Goal: Task Accomplishment & Management: Manage account settings

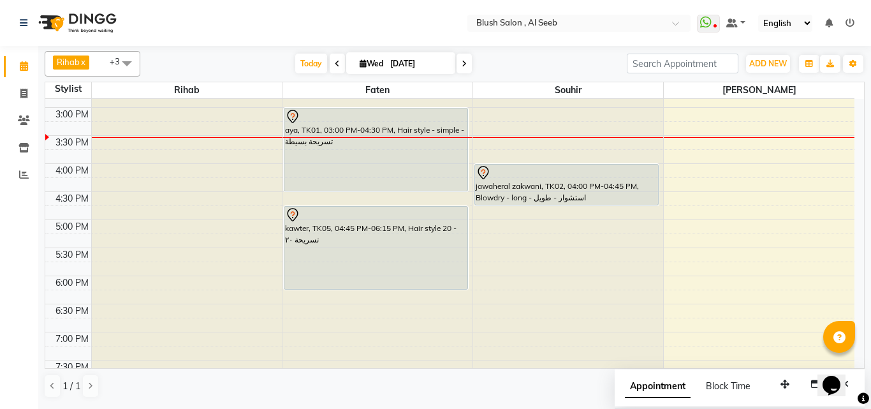
scroll to position [858, 0]
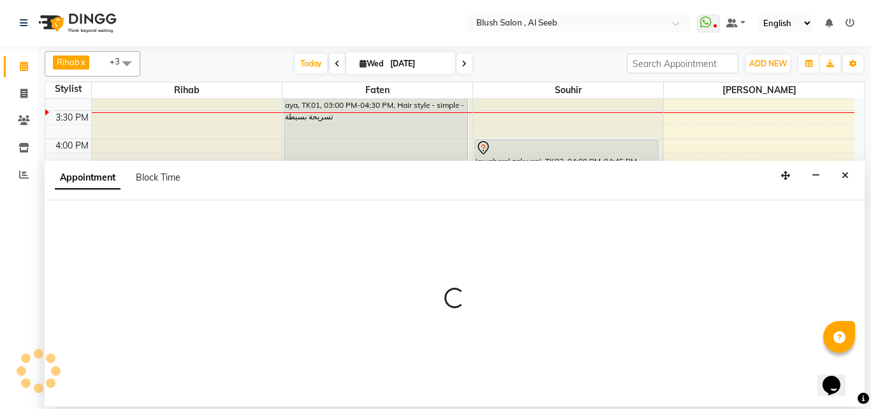
select select "40671"
select select "1005"
select select "tentative"
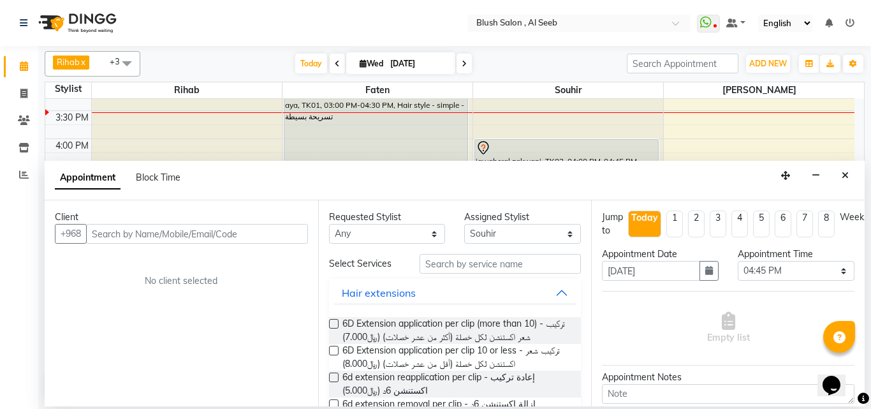
click at [279, 244] on input "text" at bounding box center [197, 234] width 222 height 20
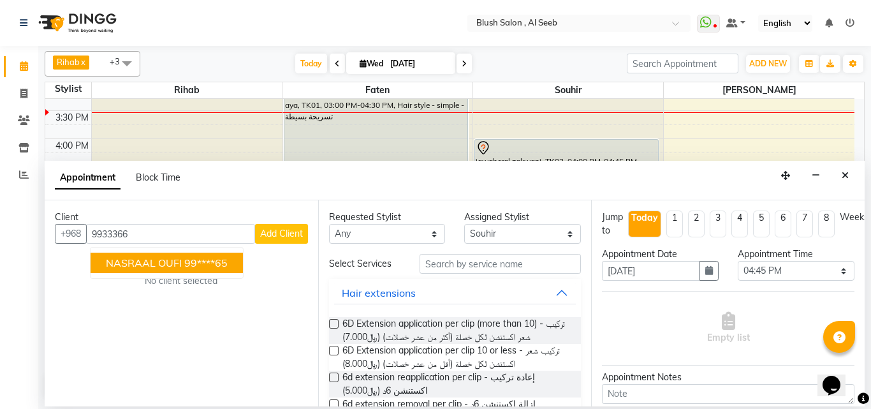
click at [214, 264] on ngb-highlight "99****65" at bounding box center [205, 262] width 43 height 13
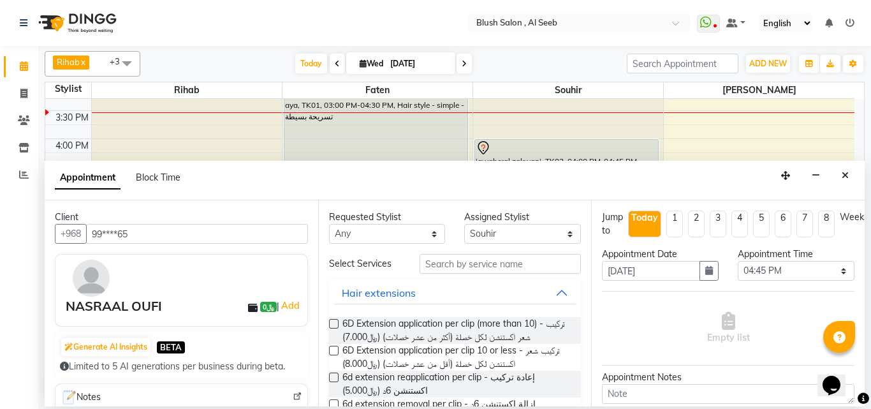
type input "99****65"
click at [433, 270] on input "text" at bounding box center [501, 264] width 162 height 20
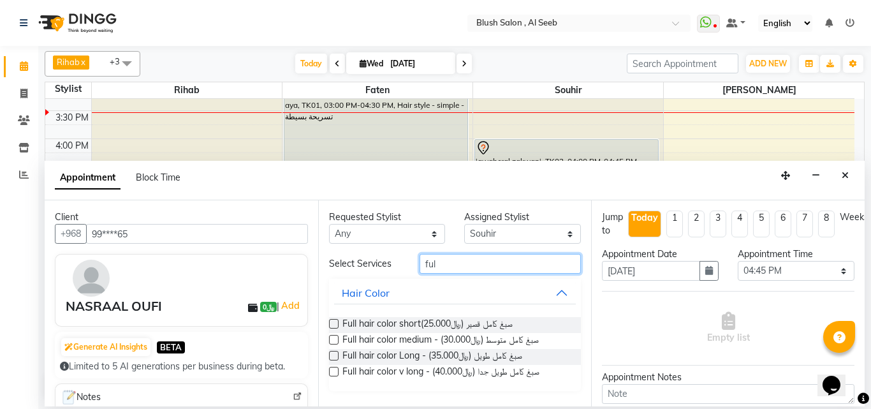
type input "ful"
click at [332, 360] on label at bounding box center [334, 356] width 10 height 10
click at [332, 361] on input "checkbox" at bounding box center [333, 357] width 8 height 8
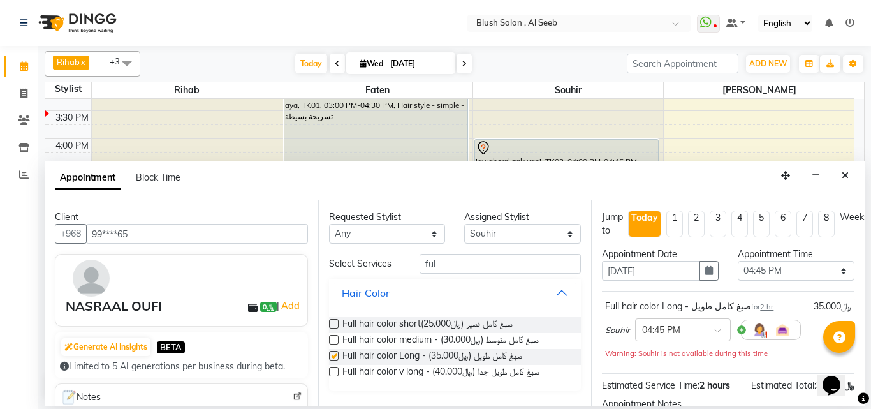
checkbox input "false"
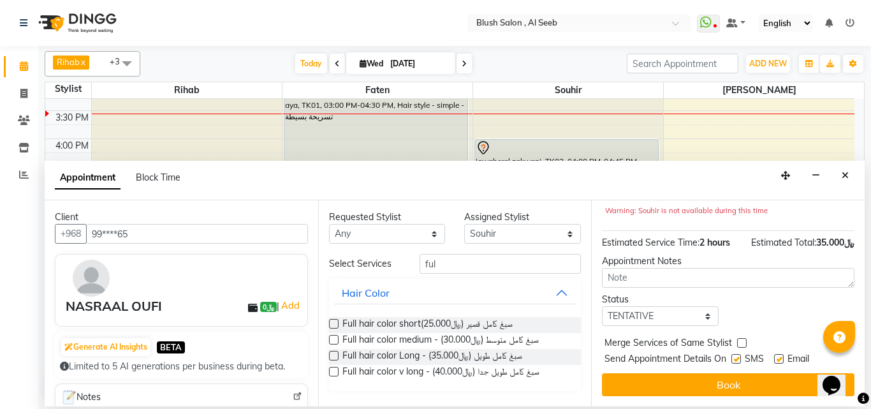
scroll to position [166, 0]
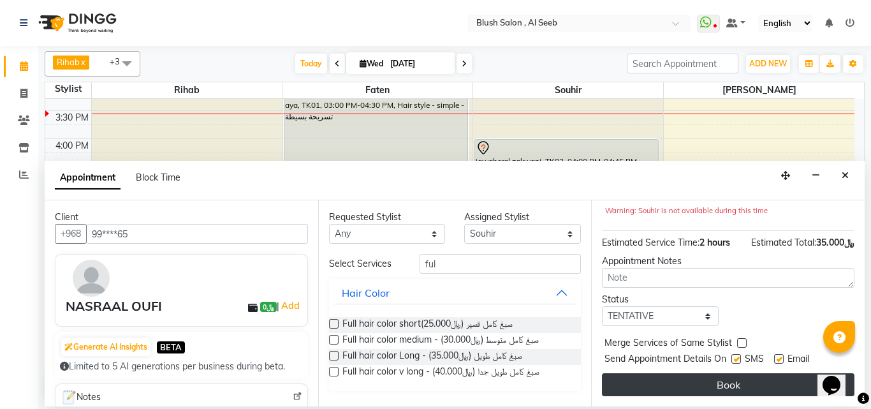
click at [699, 373] on button "Book" at bounding box center [728, 384] width 253 height 23
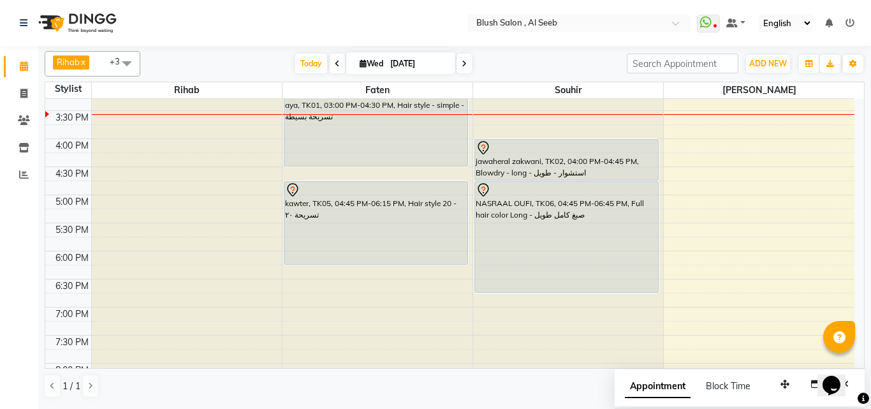
click at [375, 61] on span "Wed" at bounding box center [372, 64] width 30 height 10
select select "9"
select select "2025"
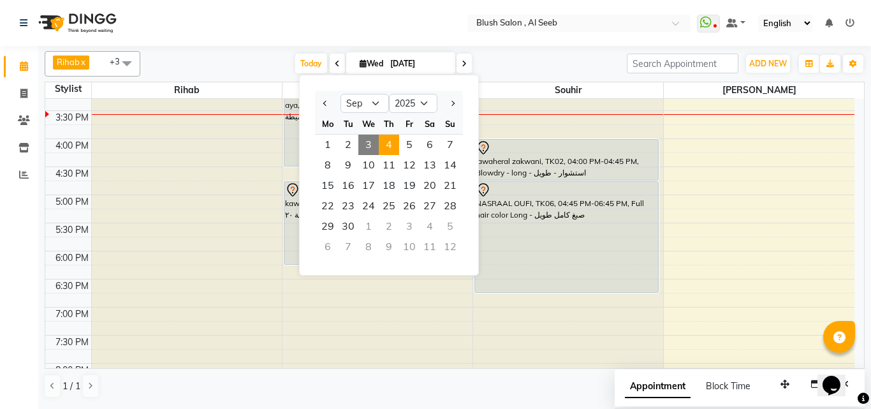
click at [397, 151] on span "4" at bounding box center [389, 145] width 20 height 20
type input "[DATE]"
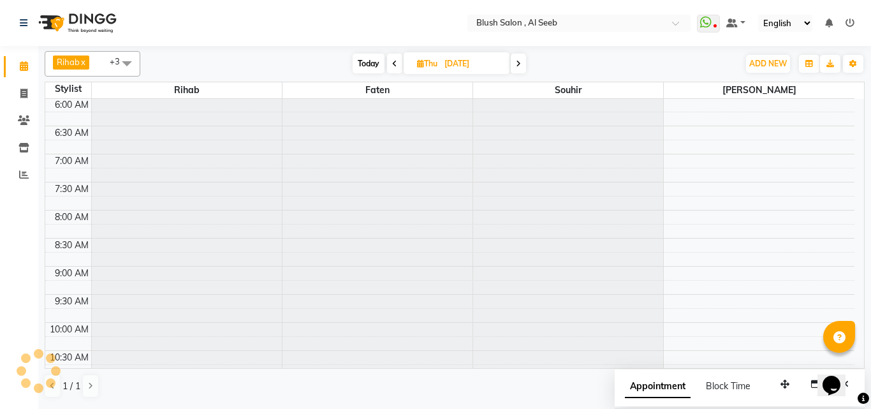
scroll to position [843, 0]
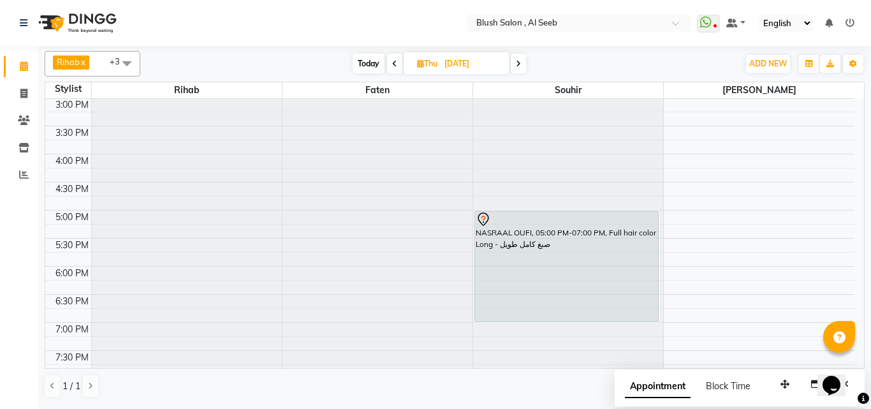
click at [614, 263] on div "NASRAAL OUFI, 05:00 PM-07:00 PM, Full hair color Long - صبغ كامل طويل" at bounding box center [566, 266] width 183 height 110
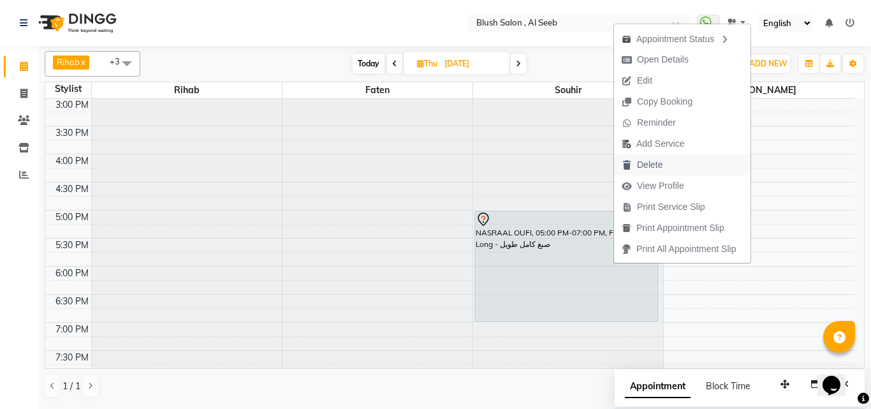
click at [652, 166] on span "Delete" at bounding box center [650, 164] width 26 height 13
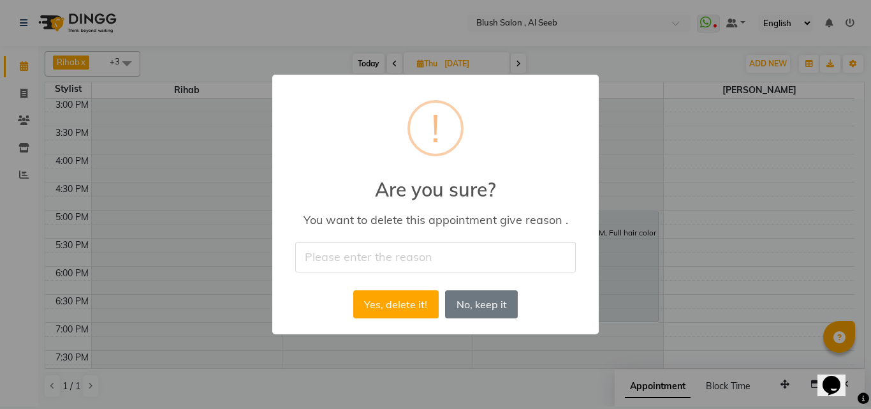
click at [365, 267] on input "text" at bounding box center [435, 257] width 281 height 30
type input "cancelled"
click at [381, 306] on button "Yes, delete it!" at bounding box center [395, 304] width 85 height 28
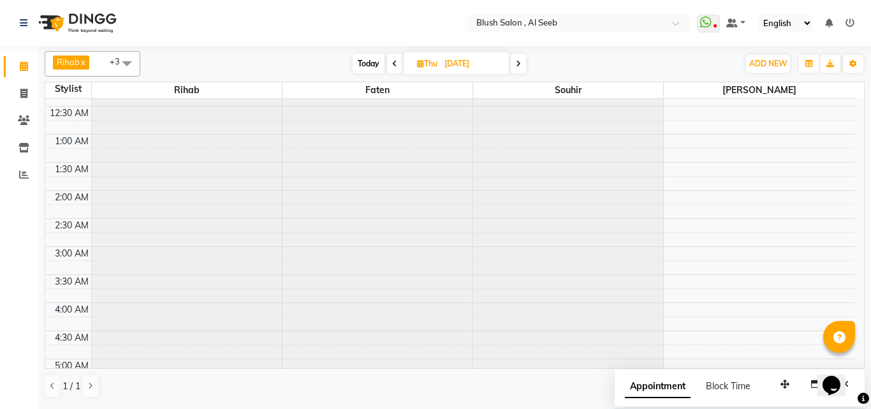
scroll to position [0, 0]
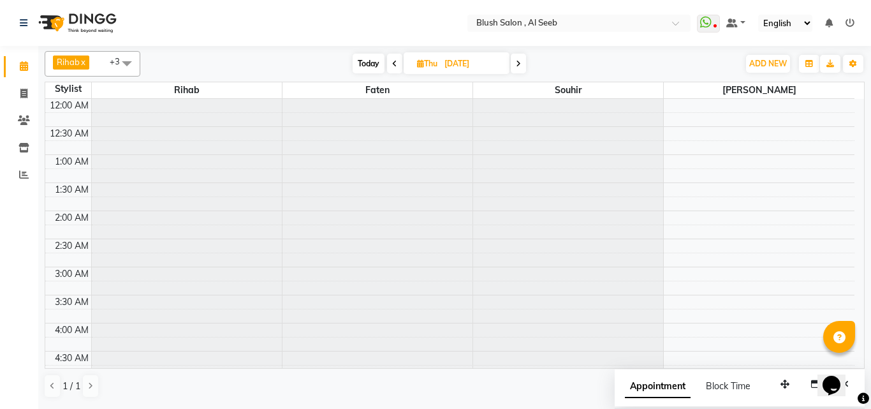
click at [371, 64] on span "Today" at bounding box center [369, 64] width 32 height 20
type input "[DATE]"
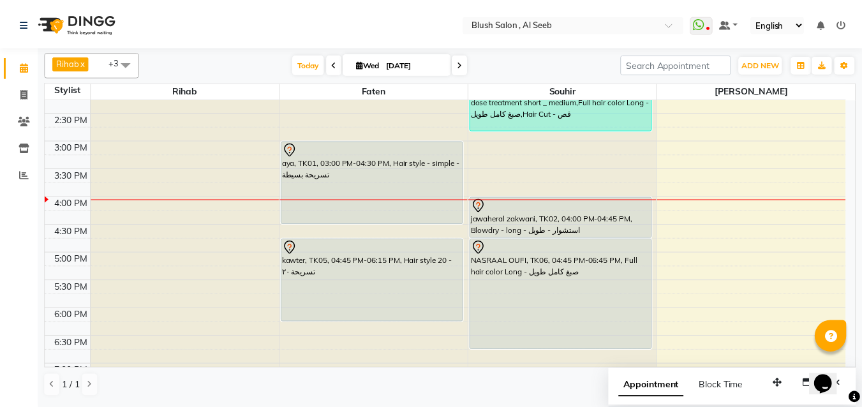
scroll to position [771, 0]
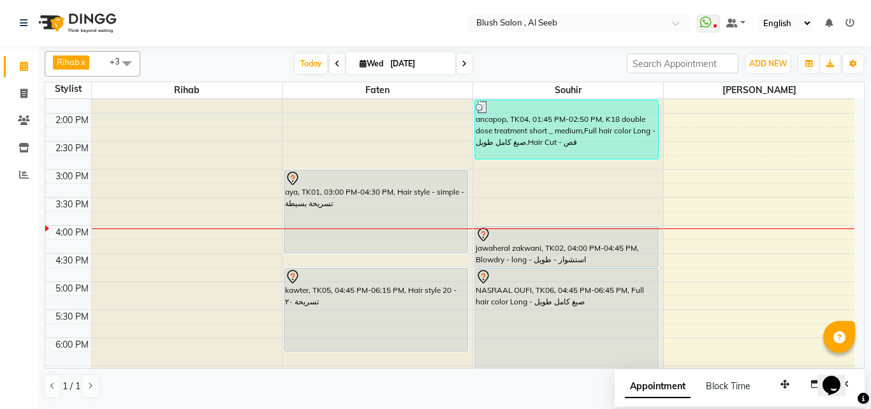
click at [353, 211] on div "aya, TK01, 03:00 PM-04:30 PM, Hair style - simple - تسريحة بسيطة" at bounding box center [375, 211] width 183 height 82
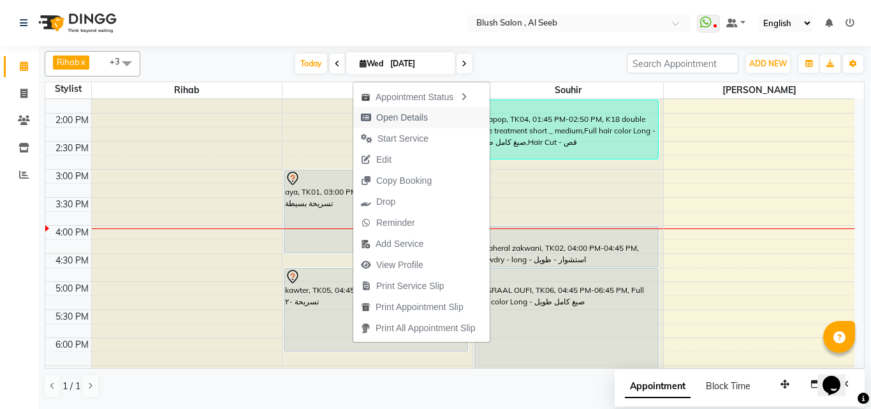
click at [419, 121] on span "Open Details" at bounding box center [402, 117] width 52 height 13
select select "7"
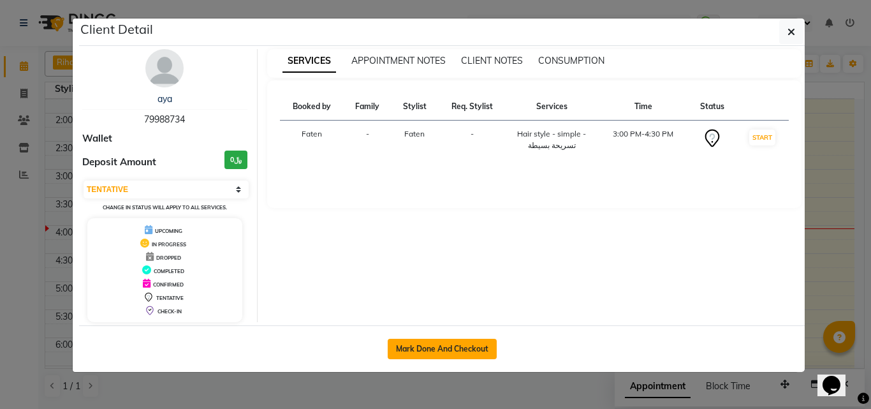
click at [447, 354] on button "Mark Done And Checkout" at bounding box center [442, 349] width 109 height 20
select select "service"
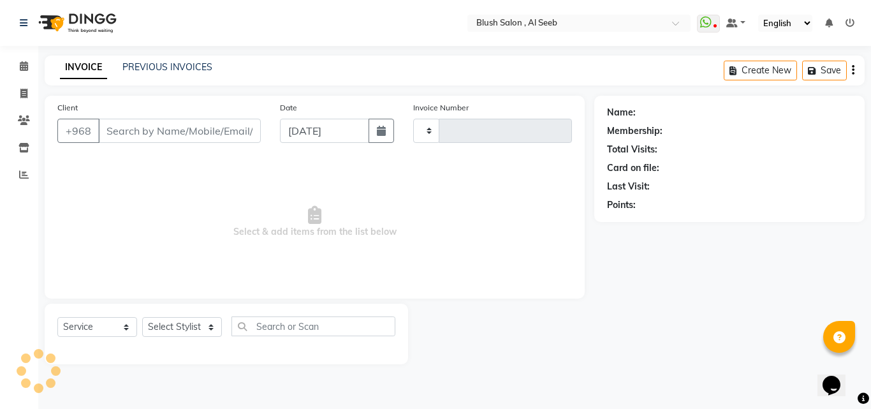
type input "0810"
select select "5589"
type input "79****34"
select select "38038"
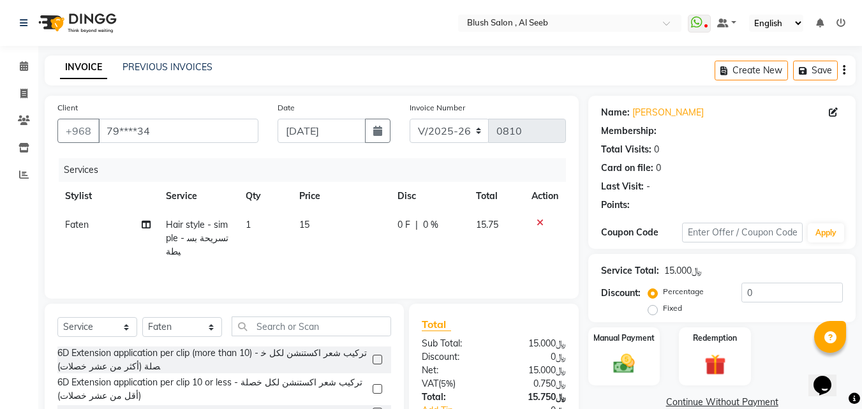
scroll to position [113, 0]
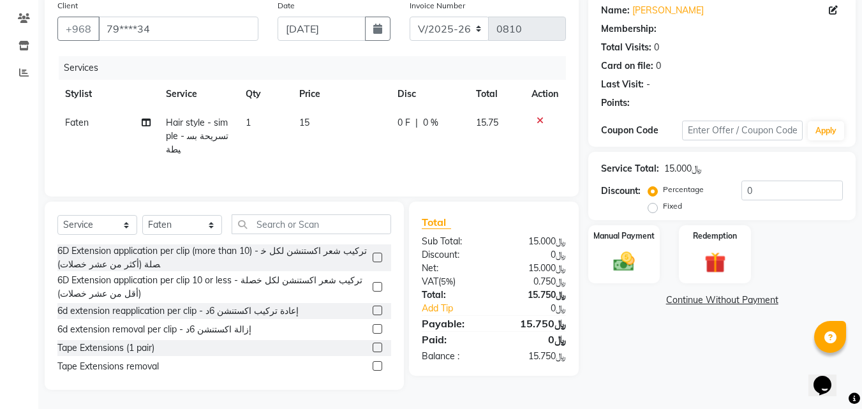
select select "1: Object"
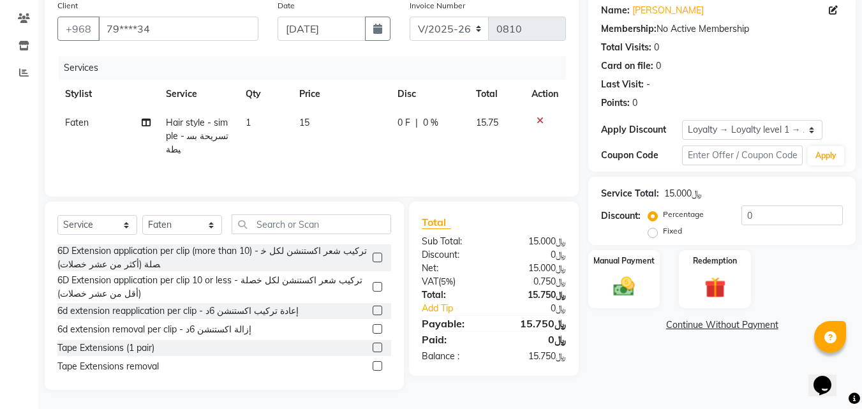
scroll to position [0, 0]
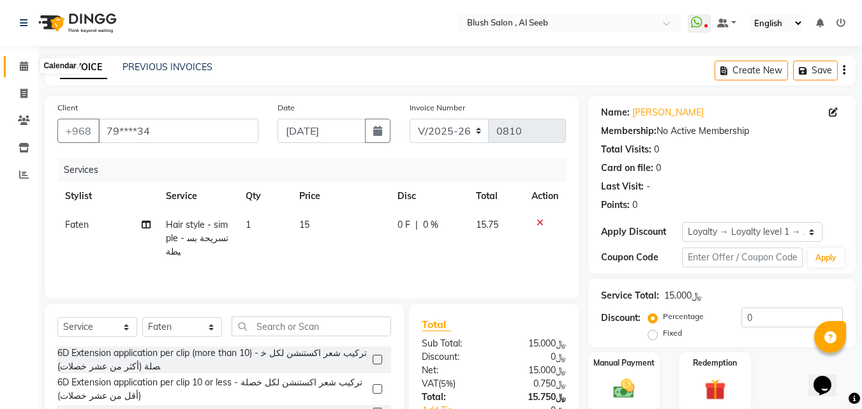
click at [22, 68] on icon at bounding box center [24, 66] width 8 height 10
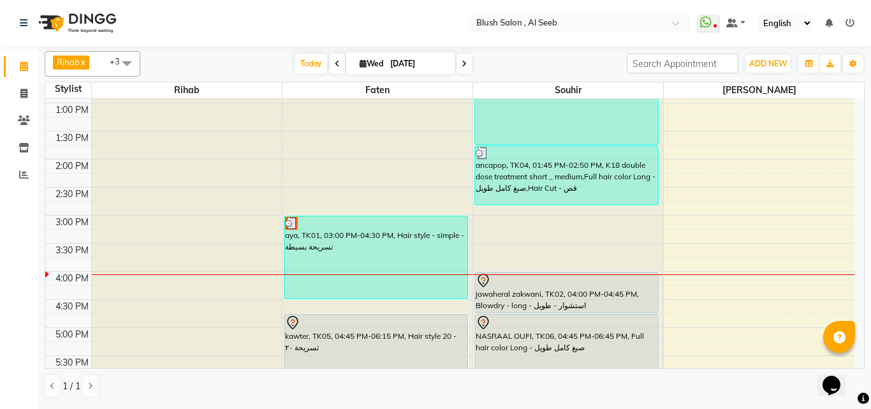
scroll to position [784, 0]
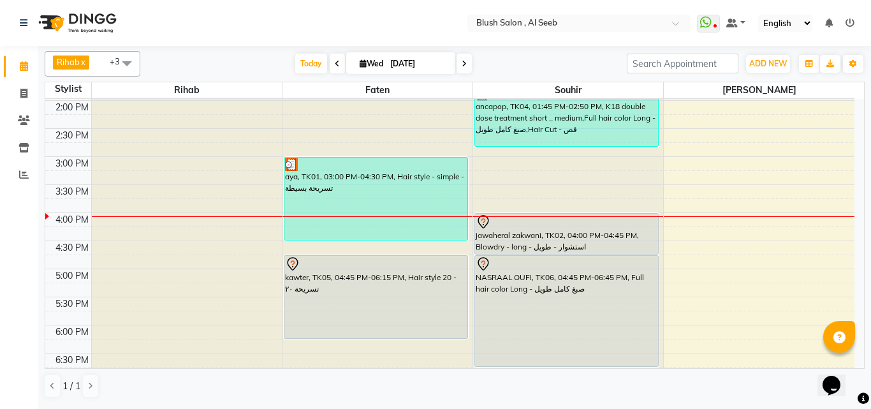
click at [351, 289] on div "kawter, TK05, 04:45 PM-06:15 PM, Hair style 20 - تسريحة ٢٠" at bounding box center [375, 297] width 183 height 82
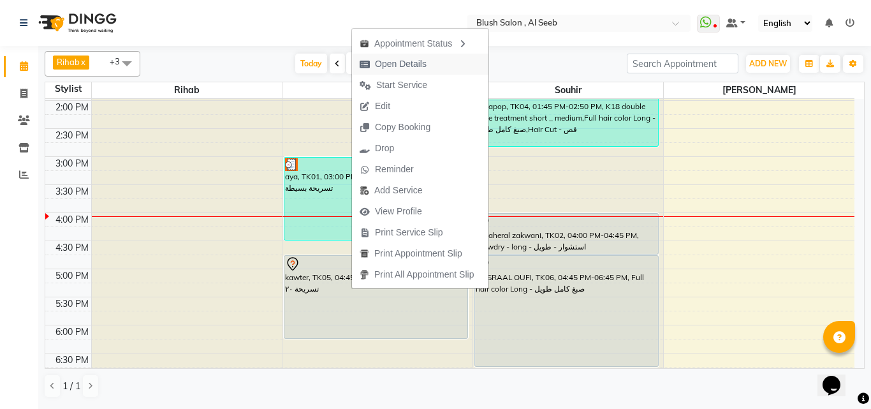
click at [411, 65] on span "Open Details" at bounding box center [401, 63] width 52 height 13
select select "7"
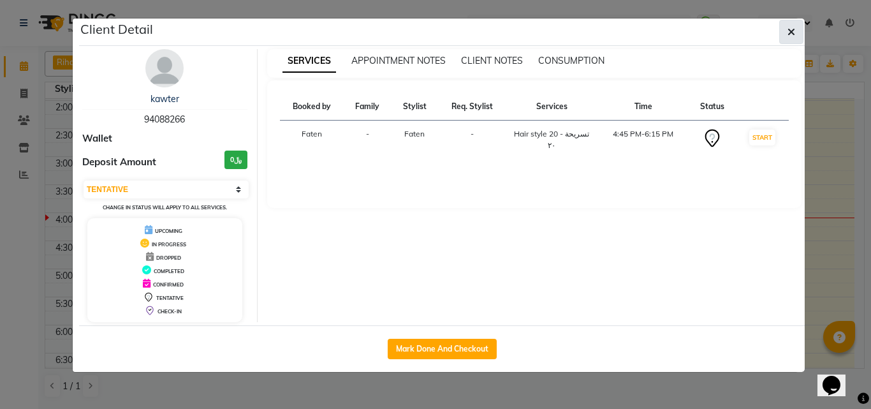
click at [790, 36] on icon "button" at bounding box center [792, 32] width 8 height 10
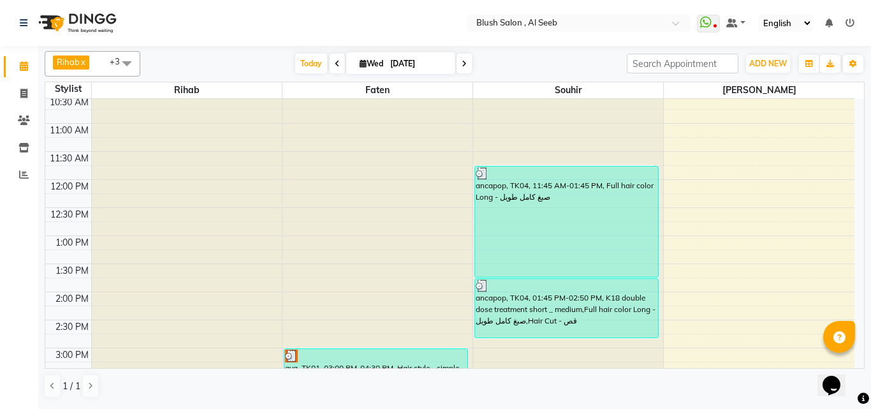
scroll to position [529, 0]
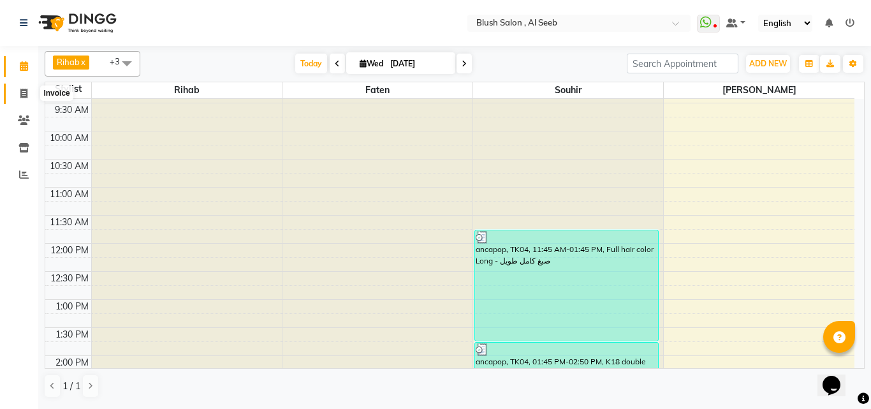
click at [22, 90] on icon at bounding box center [23, 94] width 7 height 10
select select "service"
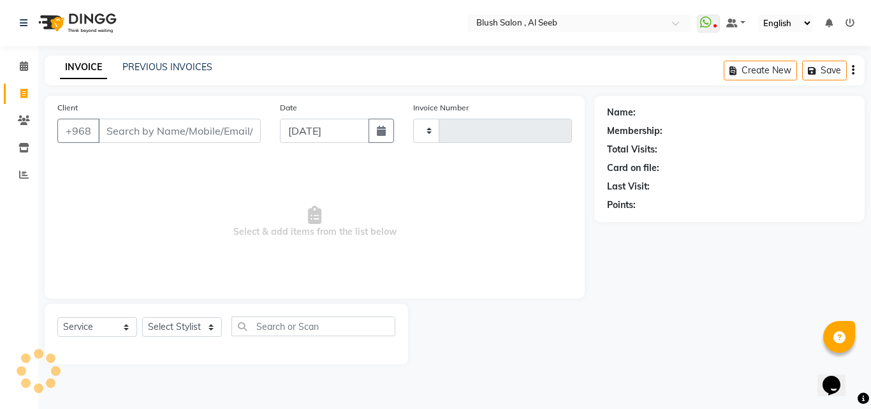
type input "0810"
select select "5589"
click at [24, 64] on icon at bounding box center [24, 66] width 8 height 10
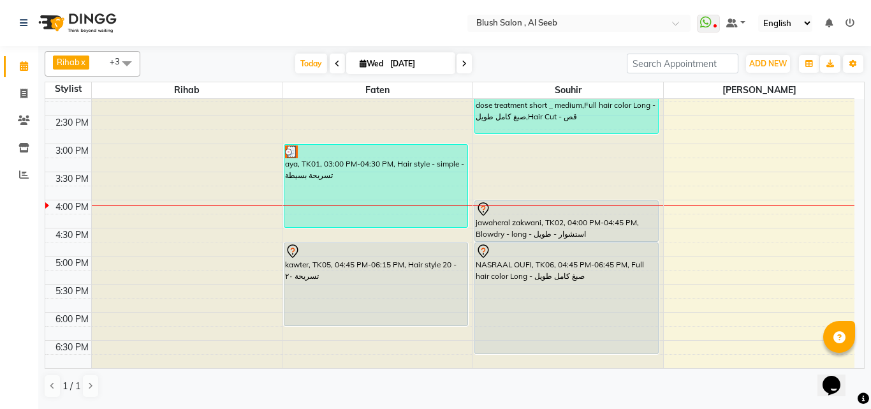
scroll to position [784, 0]
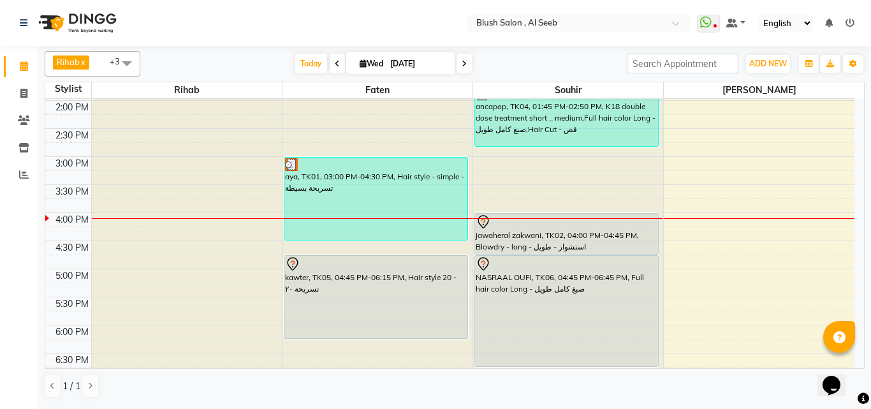
click at [367, 204] on div "aya, TK01, 03:00 PM-04:30 PM, Hair style - simple - تسريحة بسيطة" at bounding box center [375, 199] width 183 height 82
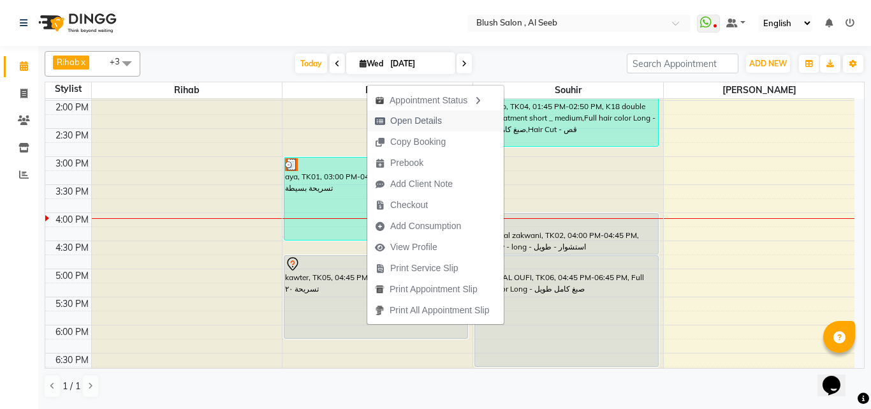
click at [424, 124] on span "Open Details" at bounding box center [416, 120] width 52 height 13
select select "3"
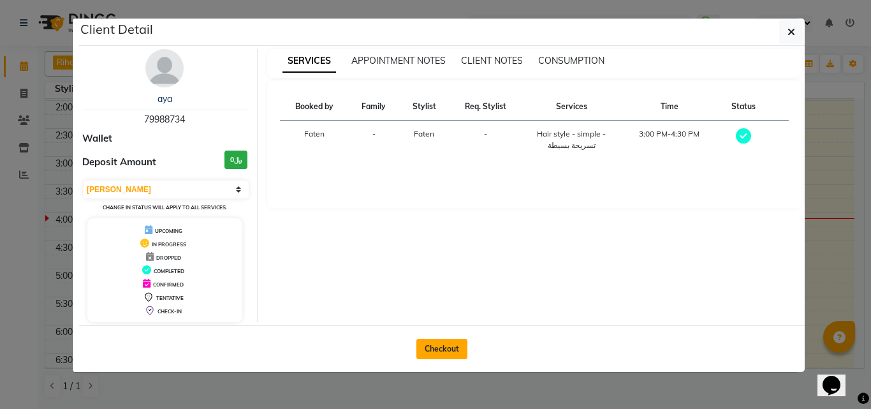
click at [438, 353] on button "Checkout" at bounding box center [441, 349] width 51 height 20
select select "service"
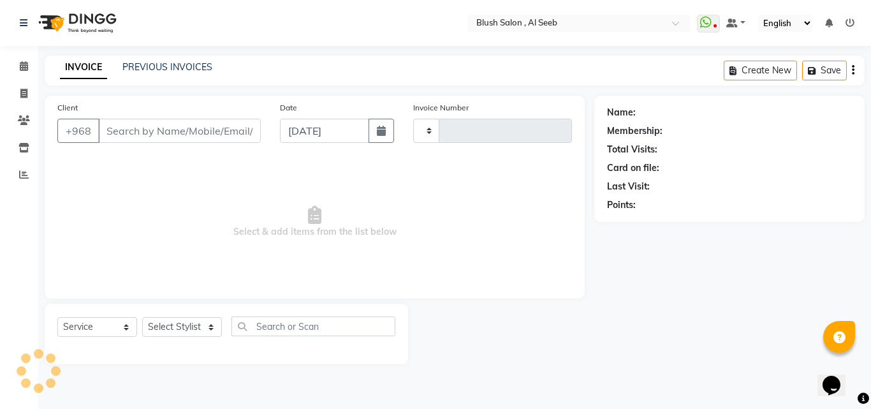
type input "0810"
select select "5589"
type input "79****34"
select select "38038"
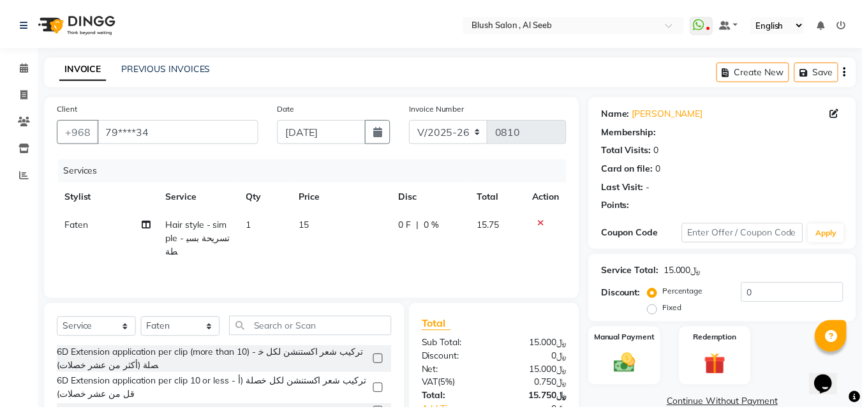
scroll to position [113, 0]
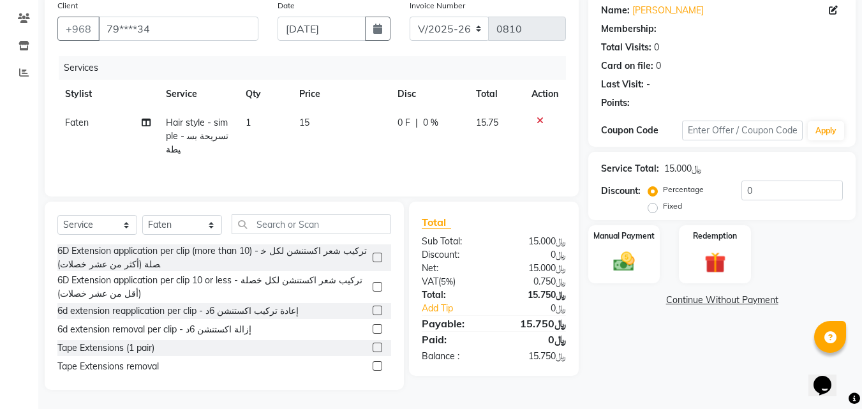
select select "1: Object"
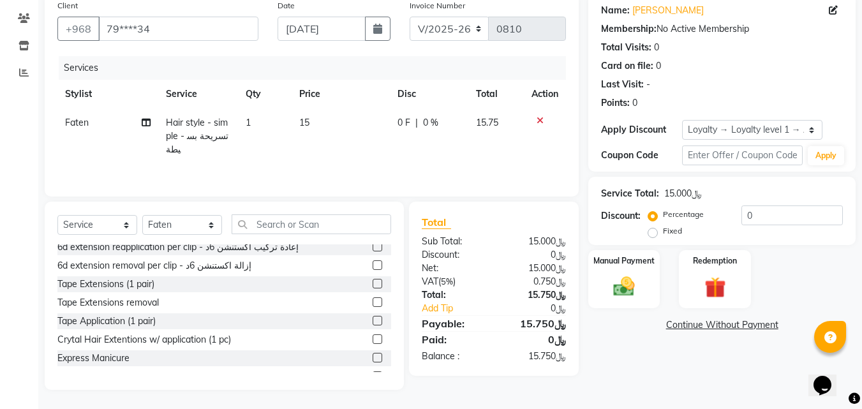
scroll to position [128, 0]
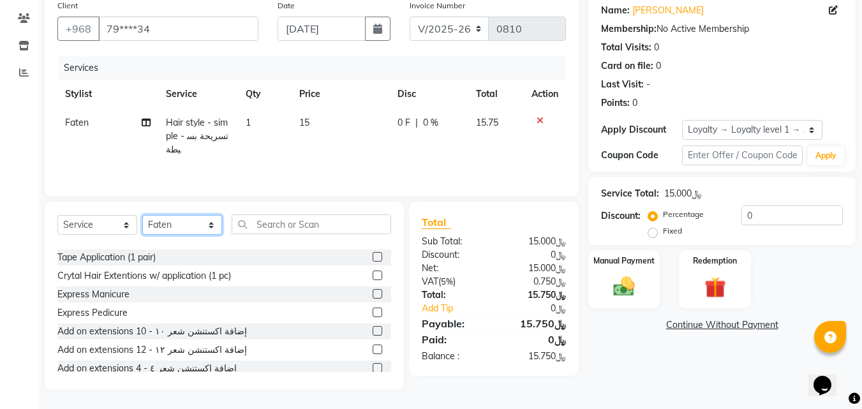
click at [214, 221] on select "Select Stylist Arwa [PERSON_NAME]" at bounding box center [182, 225] width 80 height 20
select select "38037"
click at [143, 215] on select "Select Stylist Arwa [PERSON_NAME]" at bounding box center [182, 225] width 80 height 20
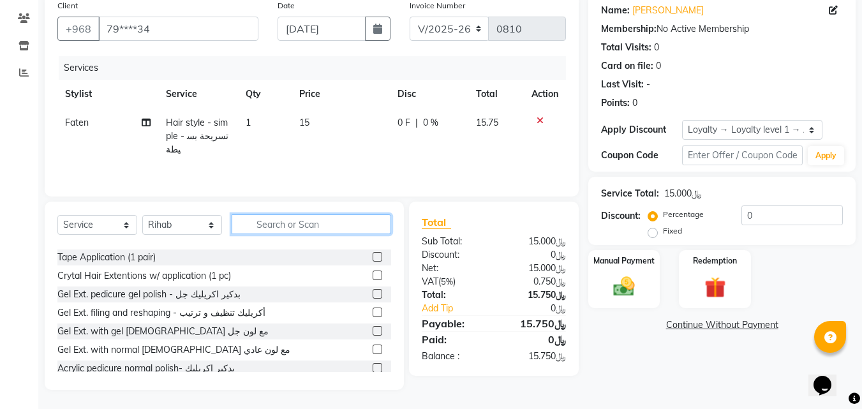
click at [298, 225] on input "text" at bounding box center [311, 224] width 159 height 20
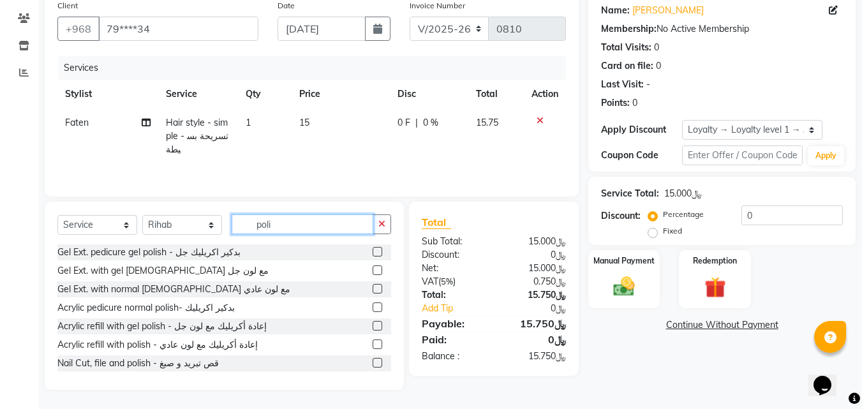
scroll to position [64, 0]
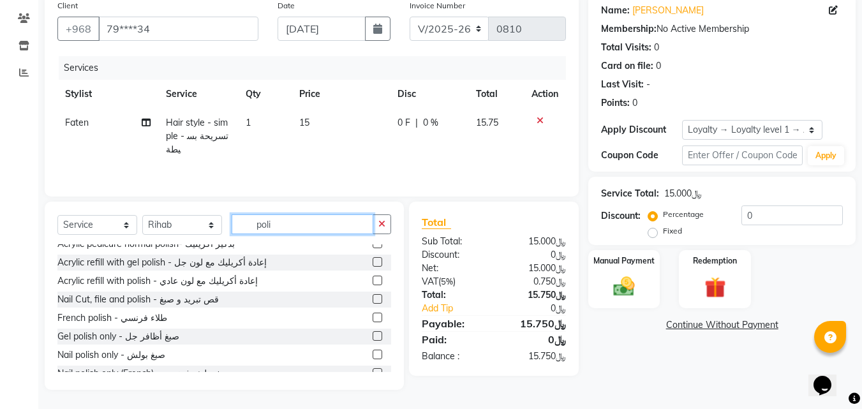
type input "poli"
click at [372, 357] on label at bounding box center [377, 355] width 10 height 10
click at [372, 357] on input "checkbox" at bounding box center [376, 355] width 8 height 8
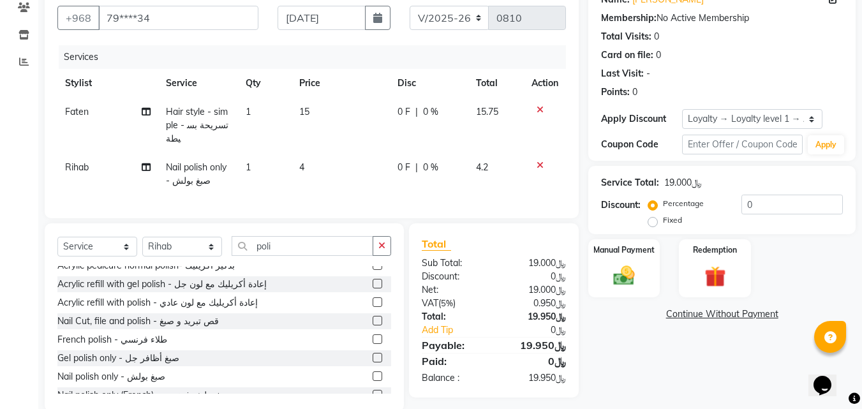
scroll to position [146, 0]
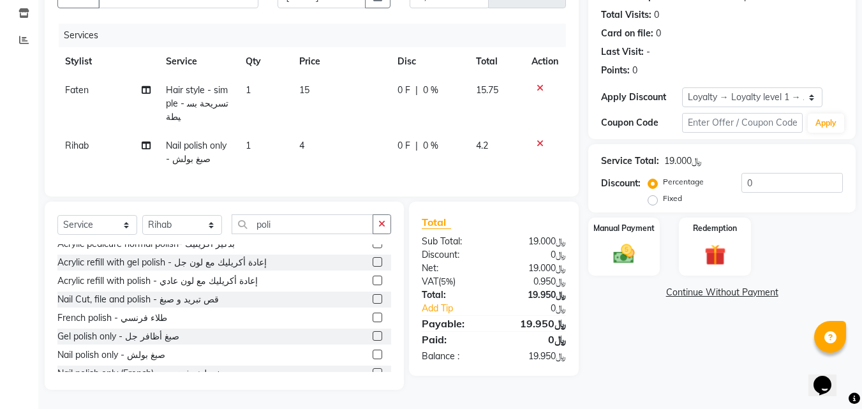
click at [372, 357] on label at bounding box center [377, 355] width 10 height 10
click at [372, 357] on input "checkbox" at bounding box center [376, 355] width 8 height 8
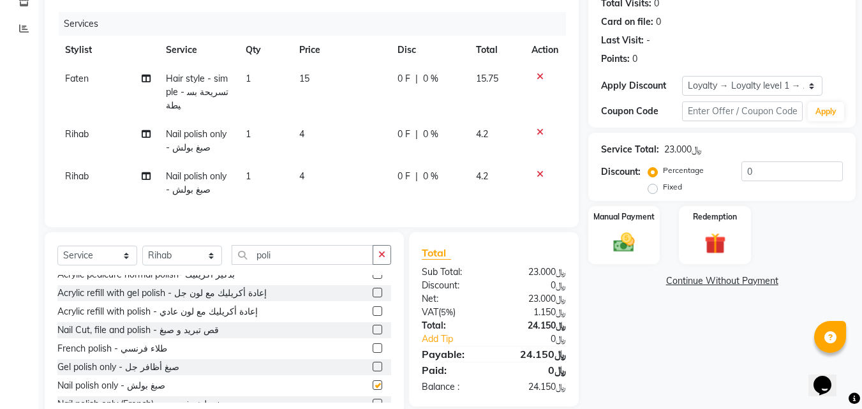
checkbox input "false"
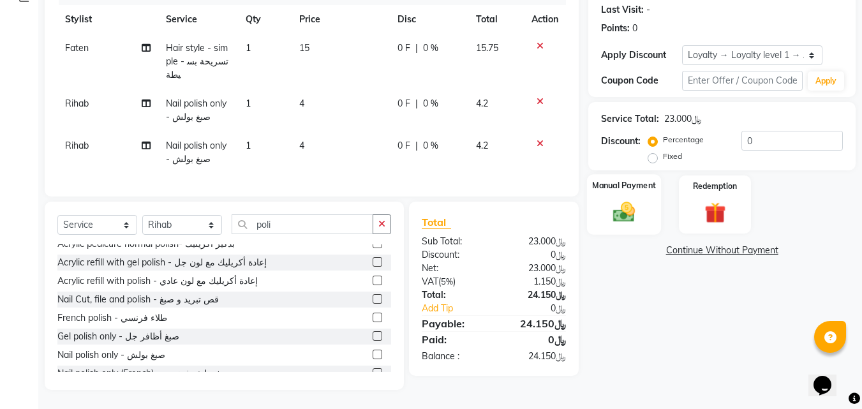
click at [649, 191] on label "Manual Payment" at bounding box center [624, 185] width 64 height 12
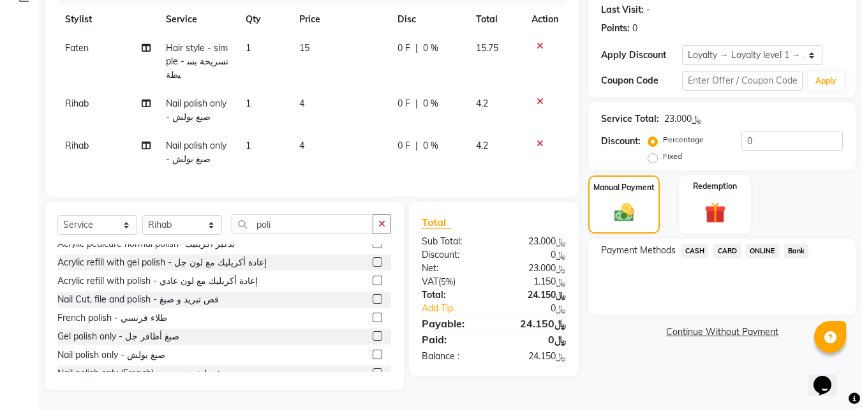
click at [733, 253] on span "CARD" at bounding box center [726, 251] width 27 height 15
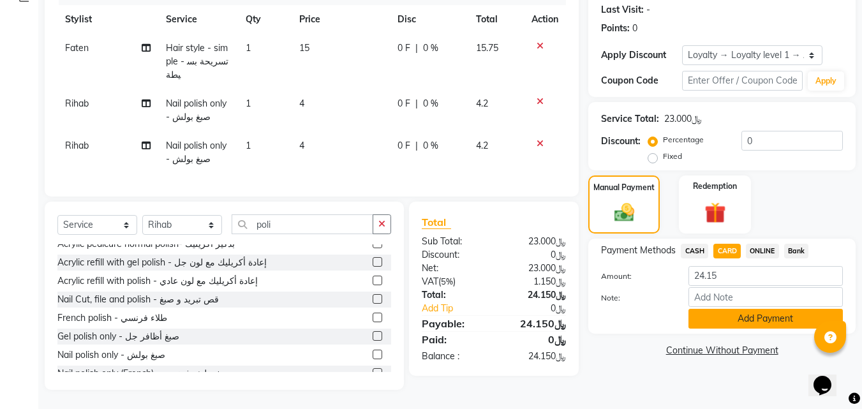
click at [732, 325] on button "Add Payment" at bounding box center [765, 319] width 154 height 20
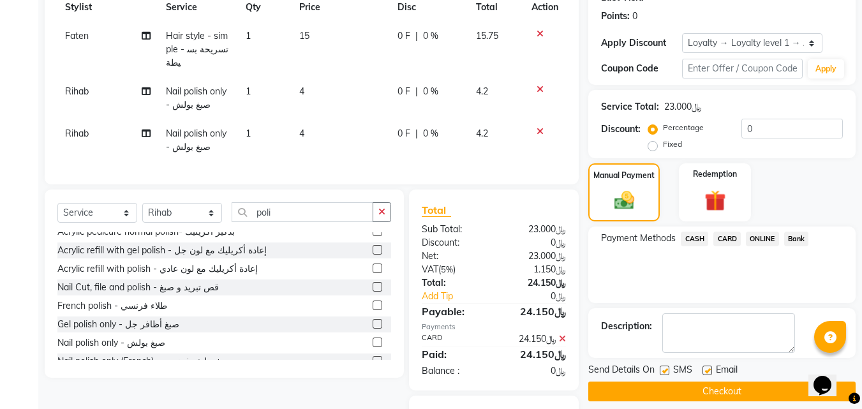
scroll to position [281, 0]
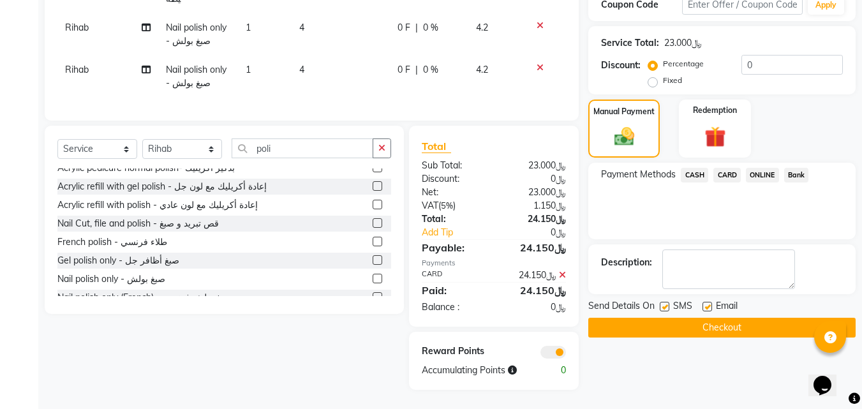
click at [673, 318] on button "Checkout" at bounding box center [721, 328] width 267 height 20
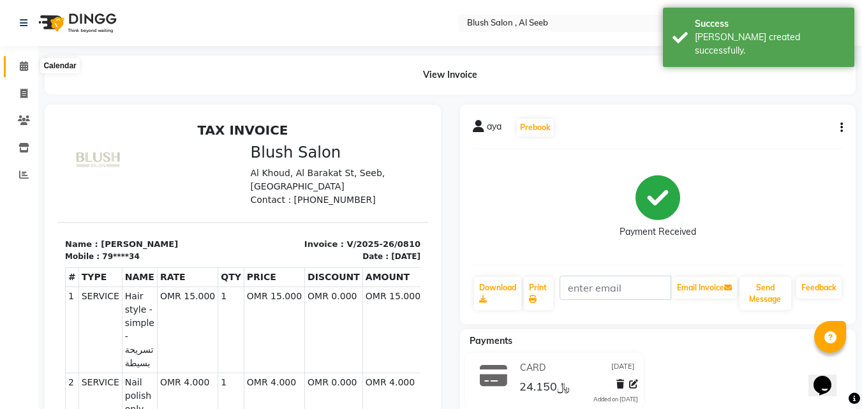
click at [17, 68] on span at bounding box center [24, 66] width 22 height 15
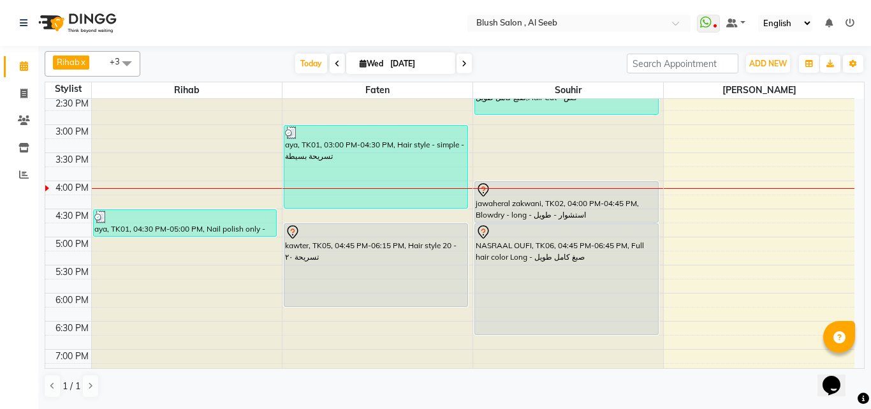
scroll to position [848, 0]
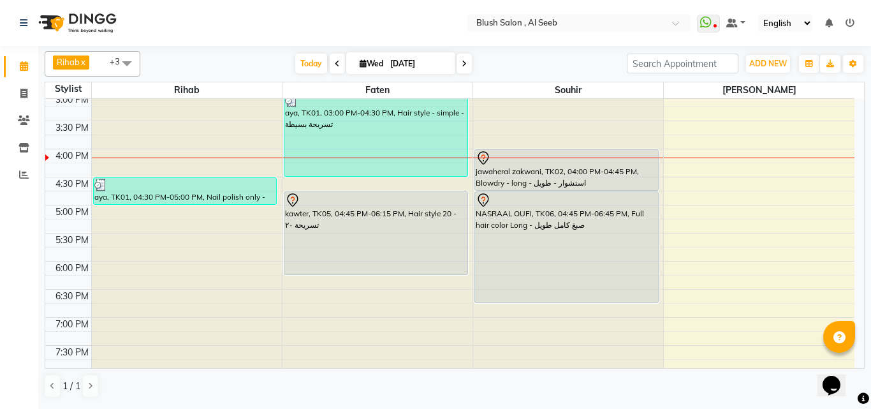
click at [464, 66] on span at bounding box center [464, 64] width 15 height 20
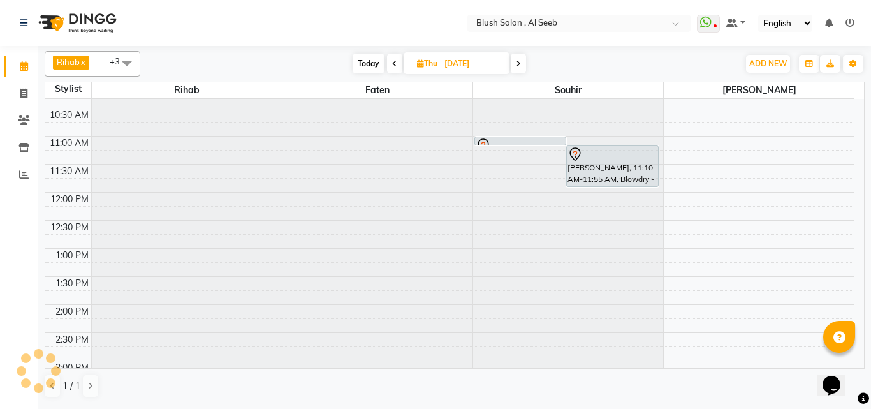
scroll to position [516, 0]
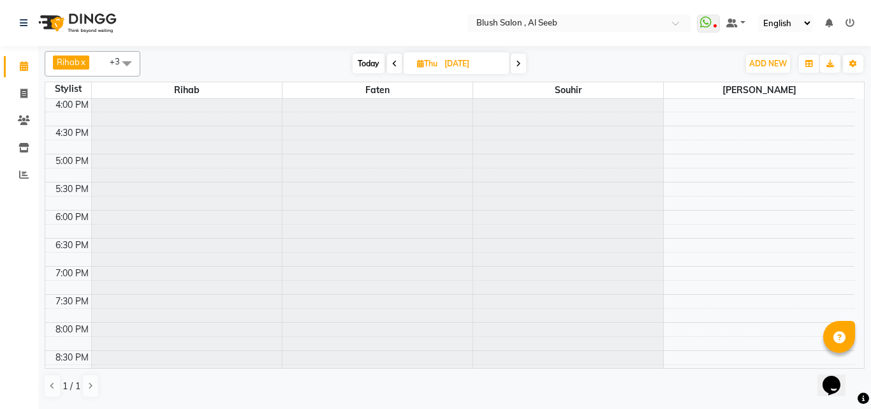
click at [523, 68] on span at bounding box center [518, 64] width 15 height 20
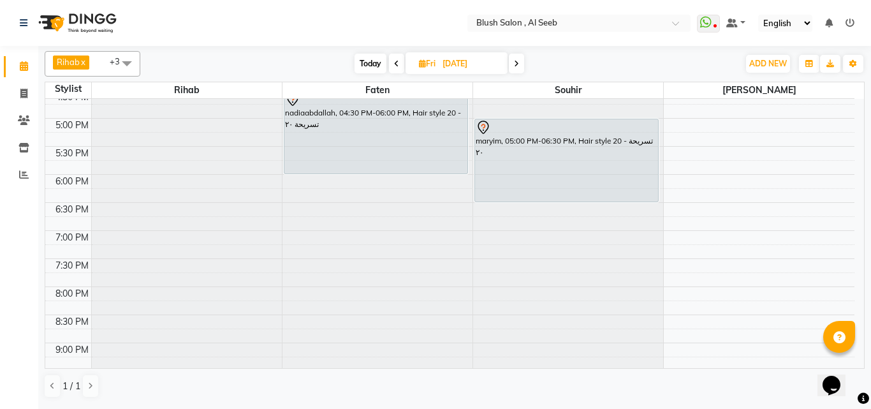
scroll to position [962, 0]
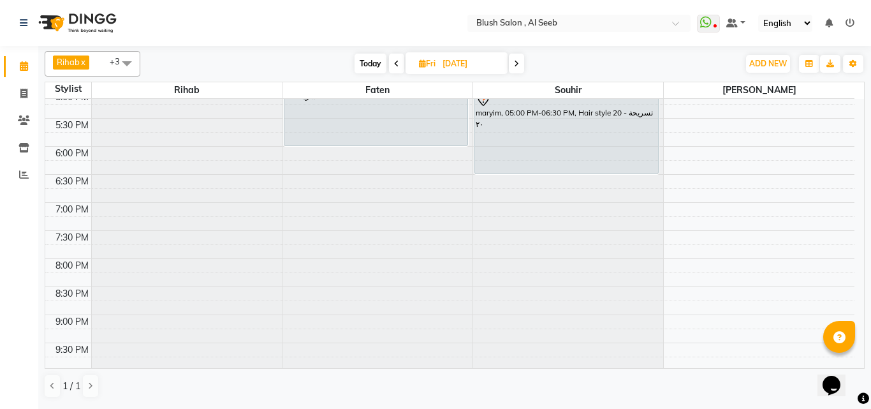
click at [519, 71] on span at bounding box center [516, 64] width 15 height 20
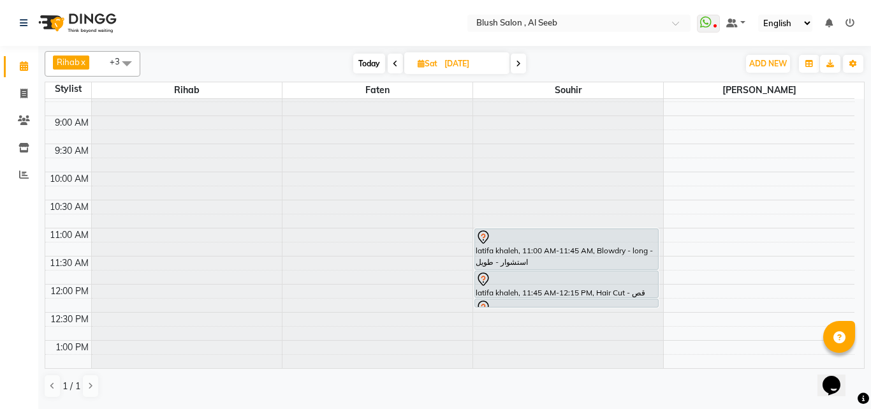
scroll to position [516, 0]
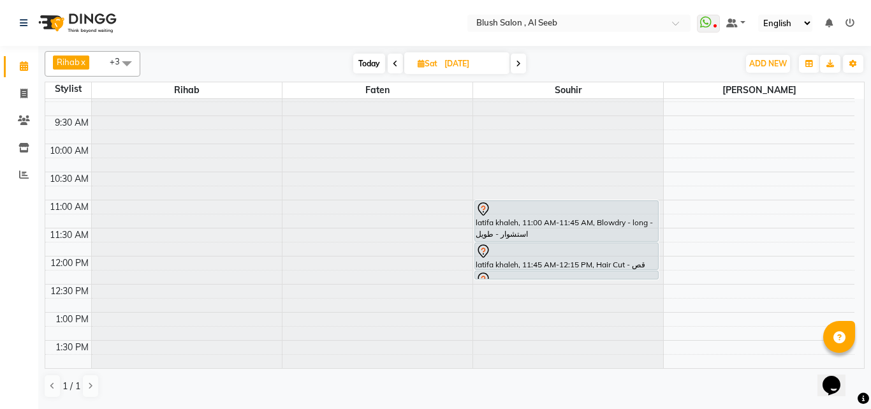
click at [521, 68] on span at bounding box center [518, 64] width 15 height 20
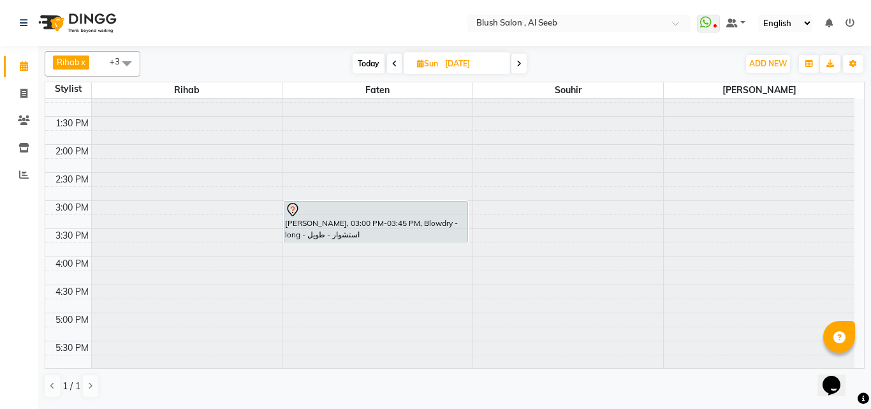
scroll to position [771, 0]
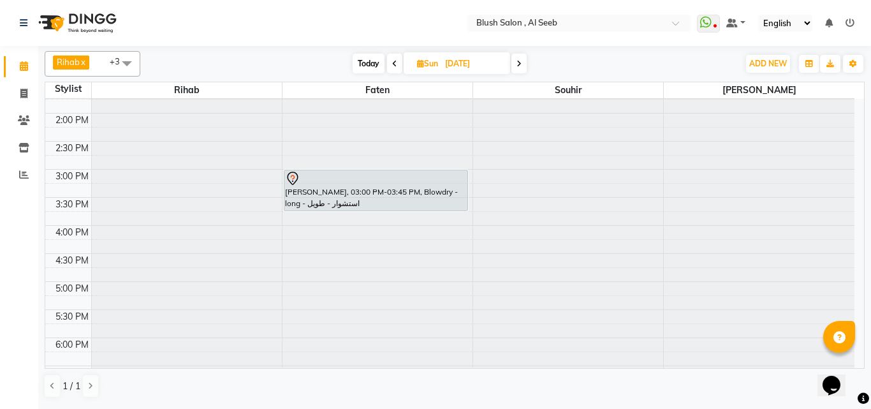
click at [366, 68] on span "Today" at bounding box center [369, 64] width 32 height 20
type input "[DATE]"
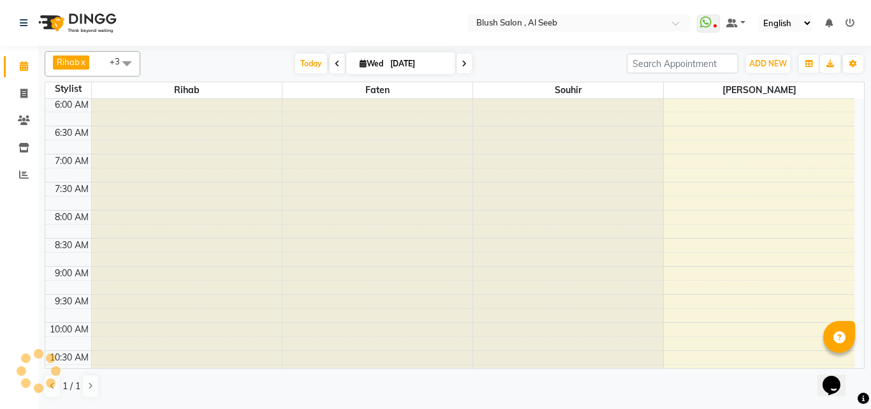
scroll to position [899, 0]
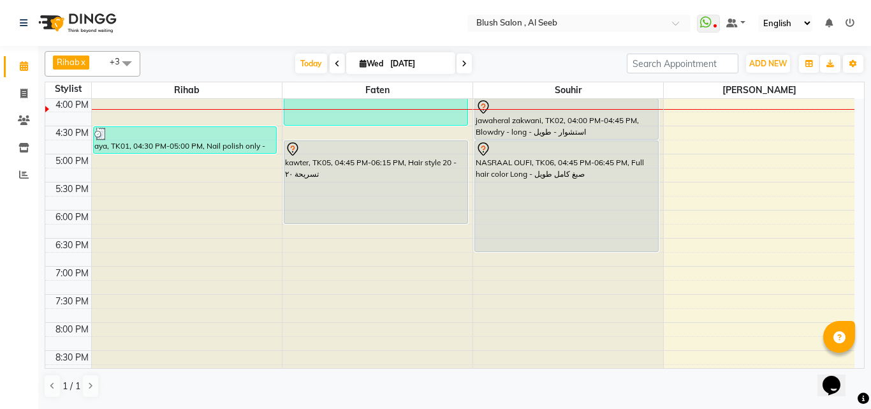
click at [443, 183] on div "kawter, TK05, 04:45 PM-06:15 PM, Hair style 20 - تسريحة ٢٠" at bounding box center [375, 182] width 183 height 82
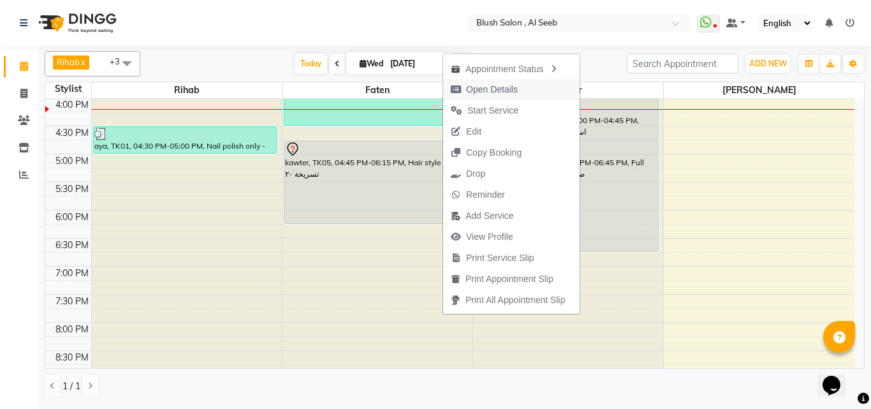
click at [473, 94] on span "Open Details" at bounding box center [492, 89] width 52 height 13
select select "7"
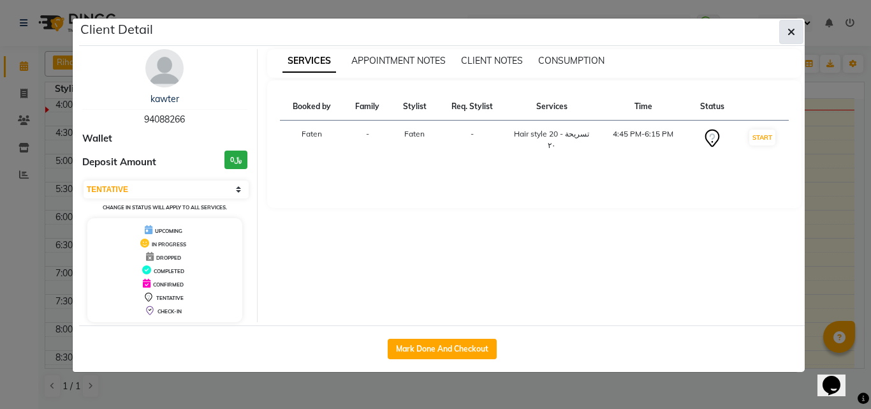
click at [792, 36] on icon "button" at bounding box center [792, 32] width 8 height 10
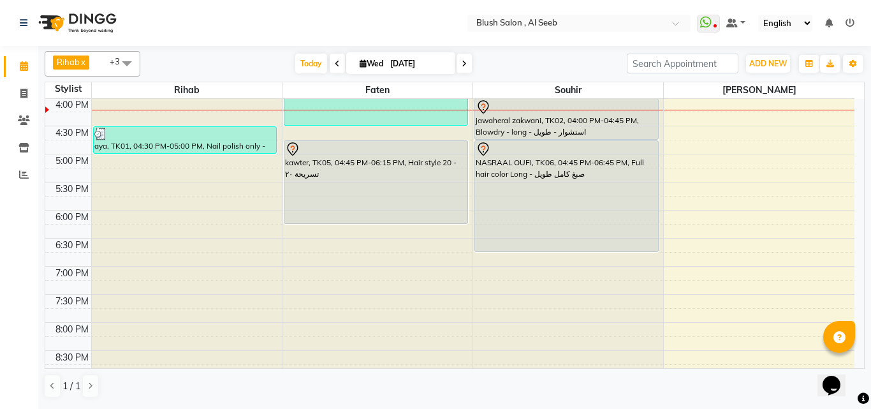
click at [448, 183] on div "kawter, TK05, 04:45 PM-06:15 PM, Hair style 20 - تسريحة ٢٠" at bounding box center [375, 182] width 183 height 82
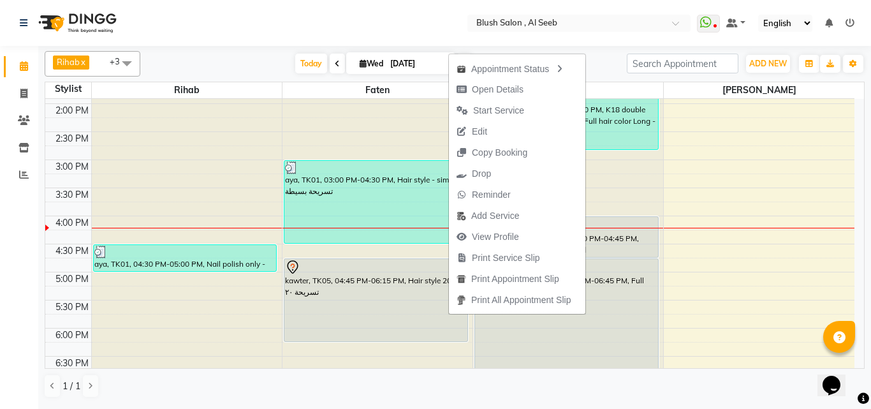
scroll to position [771, 0]
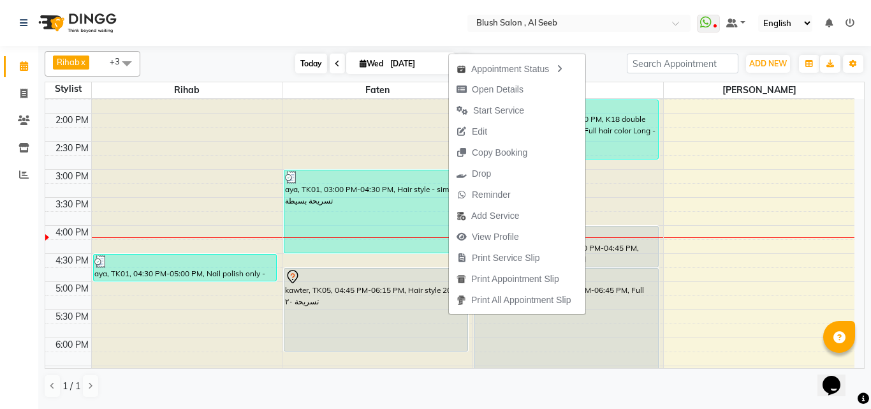
click at [313, 67] on span "Today" at bounding box center [311, 64] width 32 height 20
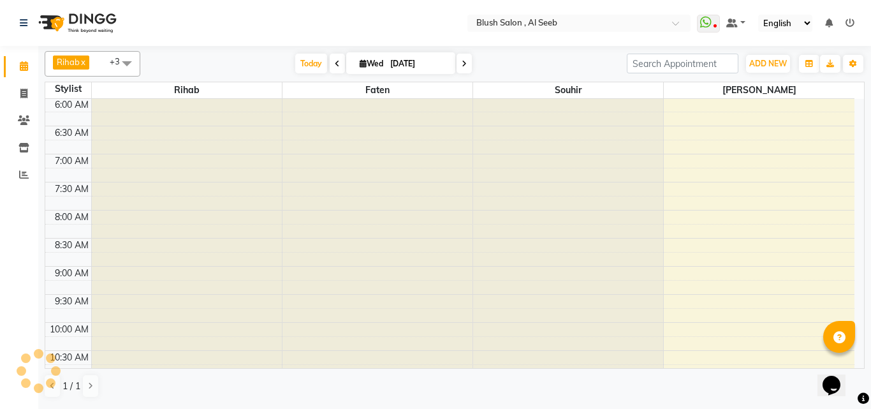
scroll to position [899, 0]
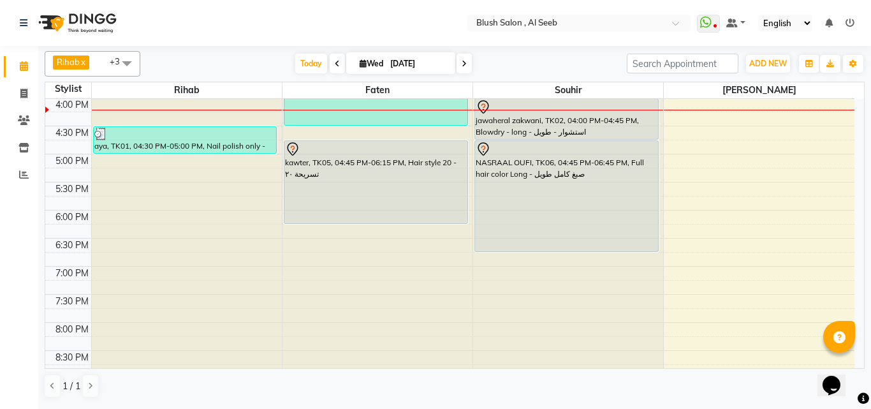
click at [459, 185] on div "kawter, TK05, 04:45 PM-06:15 PM, Hair style 20 - تسريحة ٢٠" at bounding box center [375, 182] width 183 height 82
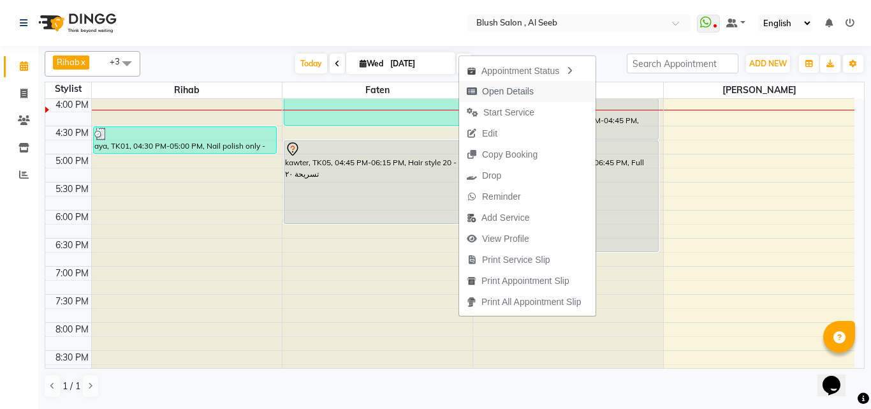
click at [515, 96] on span "Open Details" at bounding box center [508, 91] width 52 height 13
select select "7"
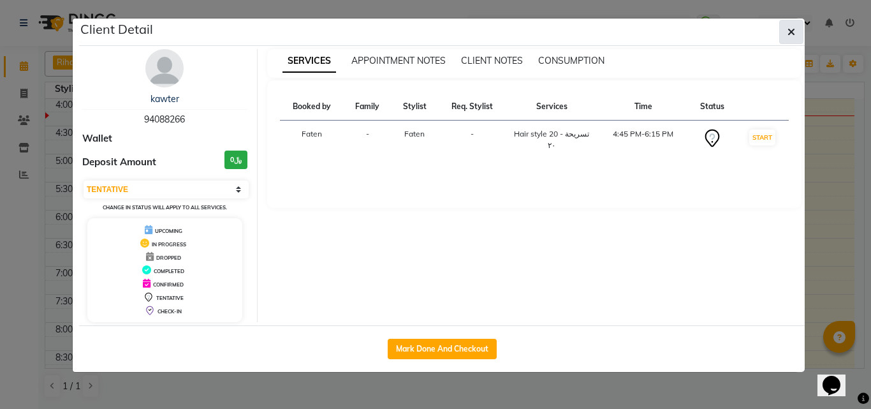
click at [788, 34] on icon "button" at bounding box center [792, 32] width 8 height 10
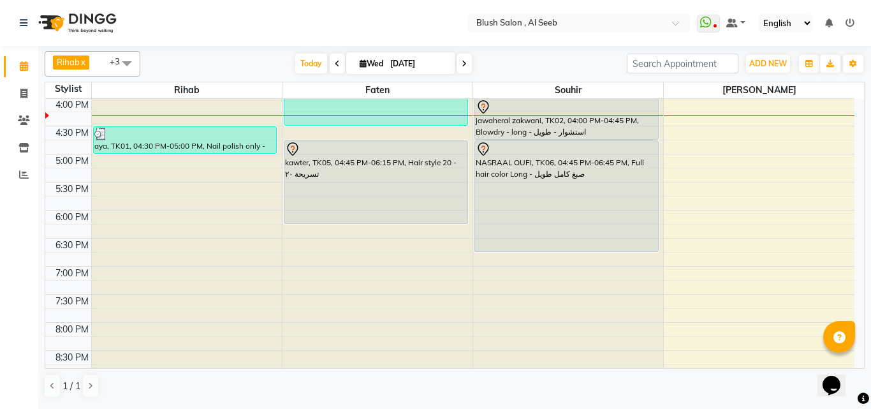
click at [506, 129] on div "jawaheral zakwani, TK02, 04:00 PM-04:45 PM, Blowdry - long - استشوار - طويل" at bounding box center [566, 119] width 183 height 40
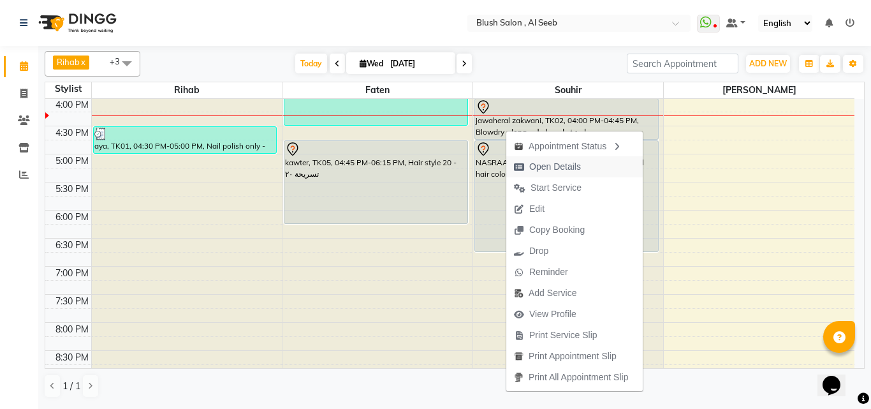
click at [533, 170] on span "Open Details" at bounding box center [555, 166] width 52 height 13
select select "7"
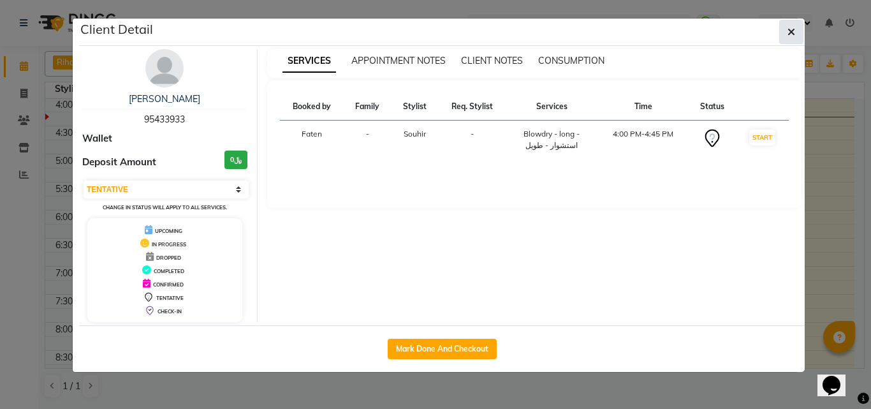
click at [793, 35] on icon "button" at bounding box center [792, 32] width 8 height 10
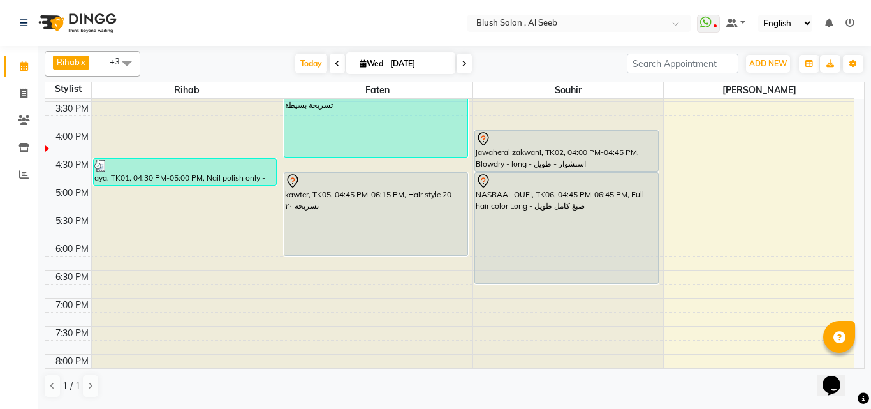
scroll to position [835, 0]
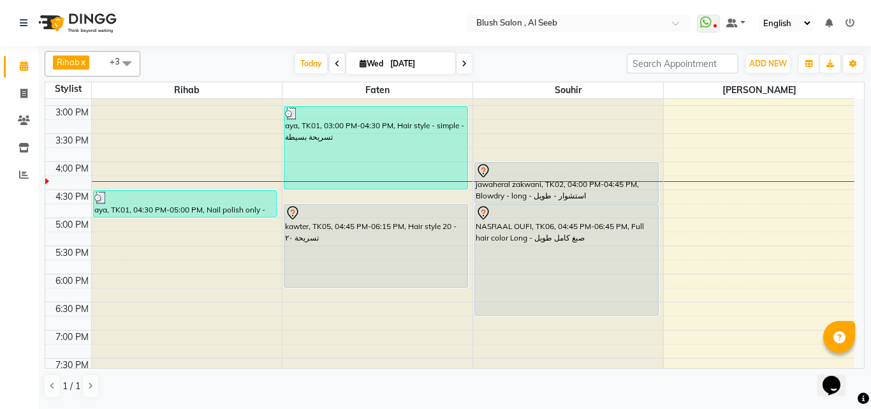
click at [605, 168] on div at bounding box center [567, 170] width 182 height 15
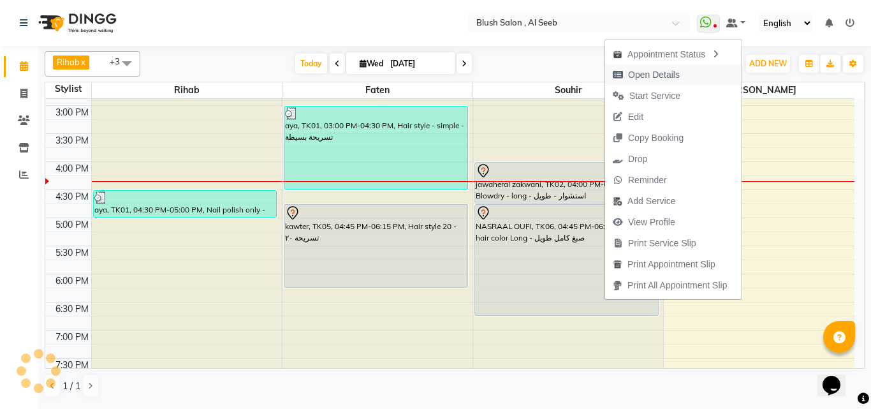
click at [655, 77] on span "Open Details" at bounding box center [654, 74] width 52 height 13
select select "7"
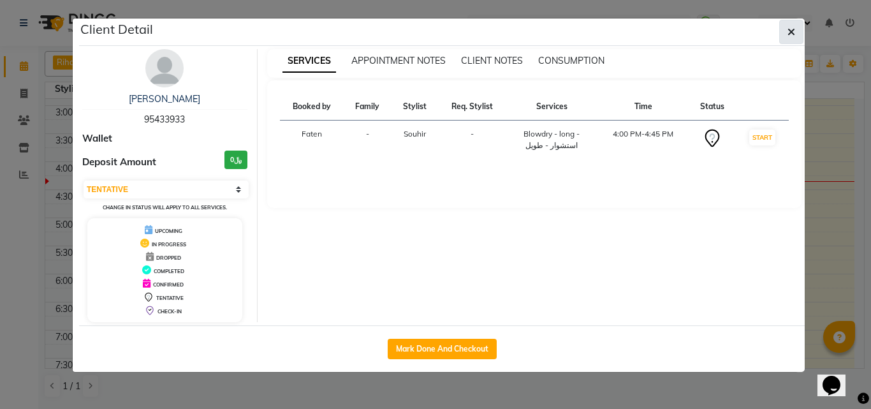
click at [793, 37] on icon "button" at bounding box center [792, 32] width 8 height 10
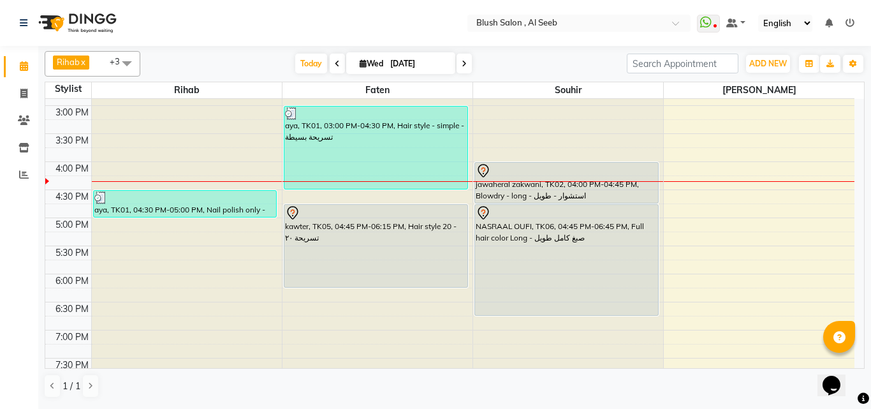
click at [534, 186] on div "jawaheral zakwani, TK02, 04:00 PM-04:45 PM, Blowdry - long - استشوار - طويل" at bounding box center [566, 183] width 183 height 40
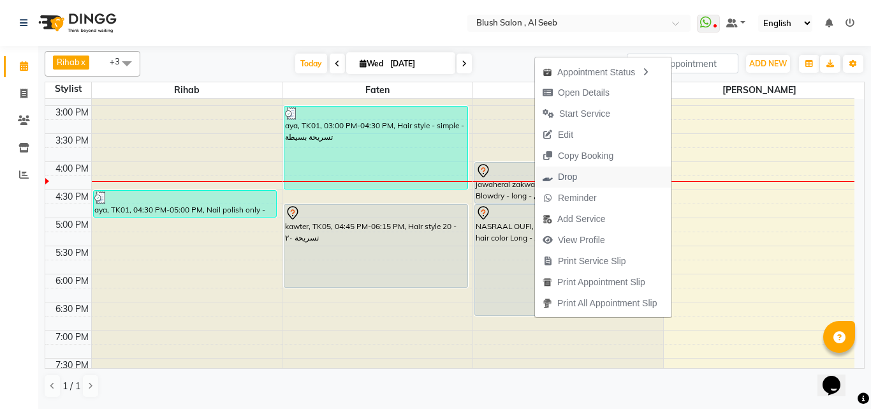
click at [567, 180] on span "Drop" at bounding box center [567, 176] width 19 height 13
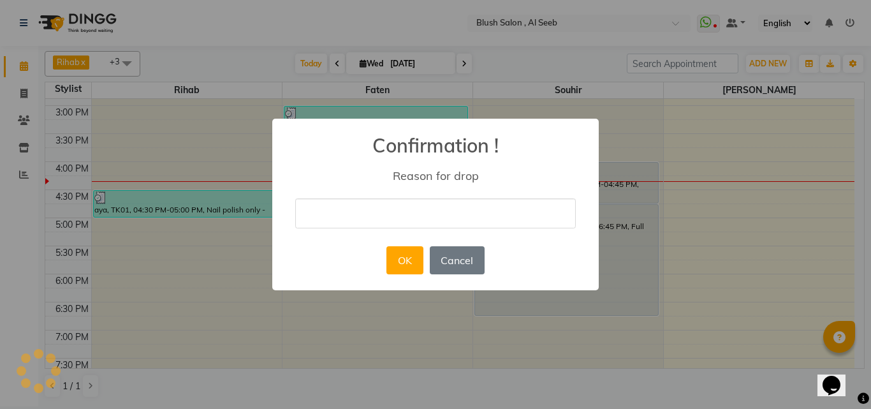
click at [416, 213] on input "text" at bounding box center [435, 213] width 281 height 30
type input "cancelled"
click at [402, 263] on button "OK" at bounding box center [405, 260] width 36 height 28
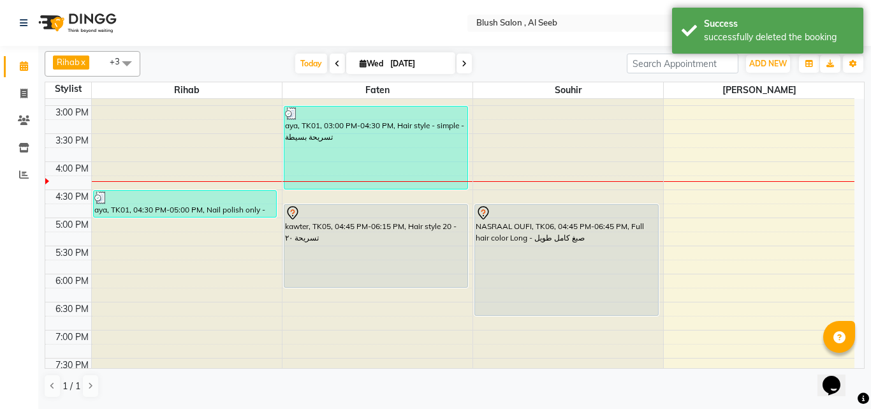
click at [462, 68] on icon at bounding box center [464, 64] width 5 height 8
type input "[DATE]"
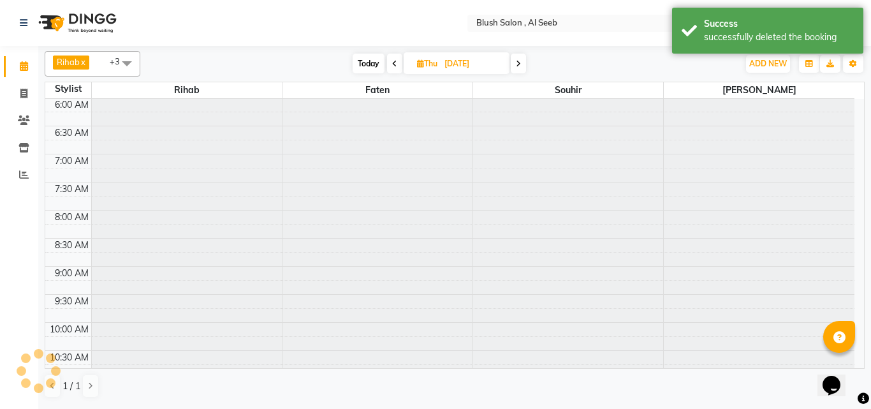
scroll to position [899, 0]
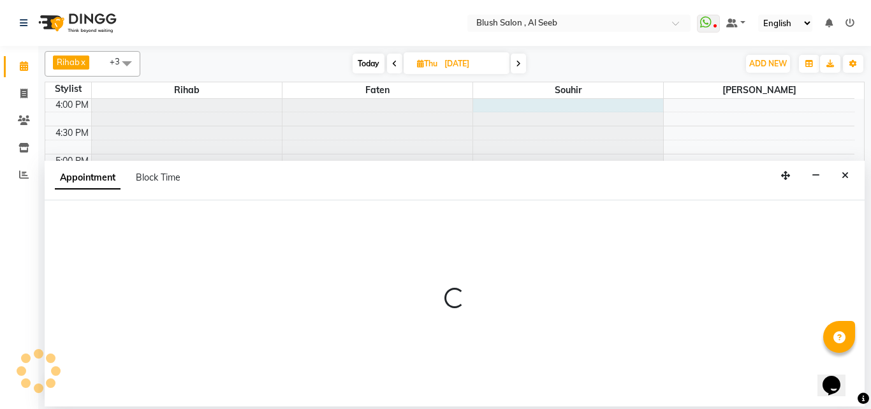
select select "40671"
select select "960"
select select "tentative"
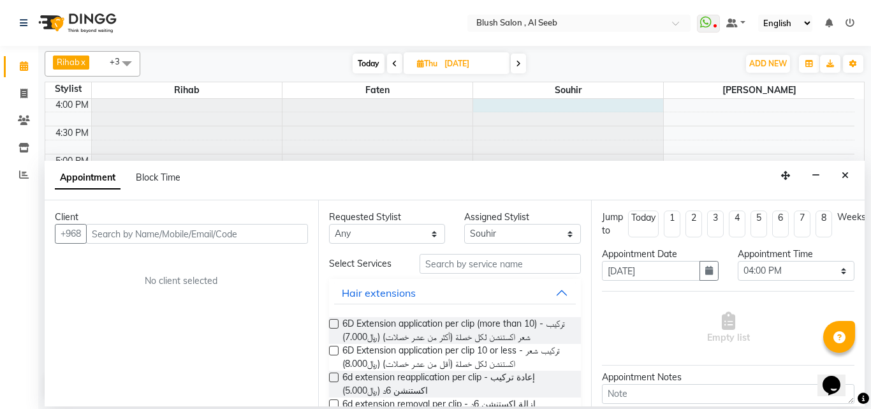
click at [260, 233] on input "text" at bounding box center [197, 234] width 222 height 20
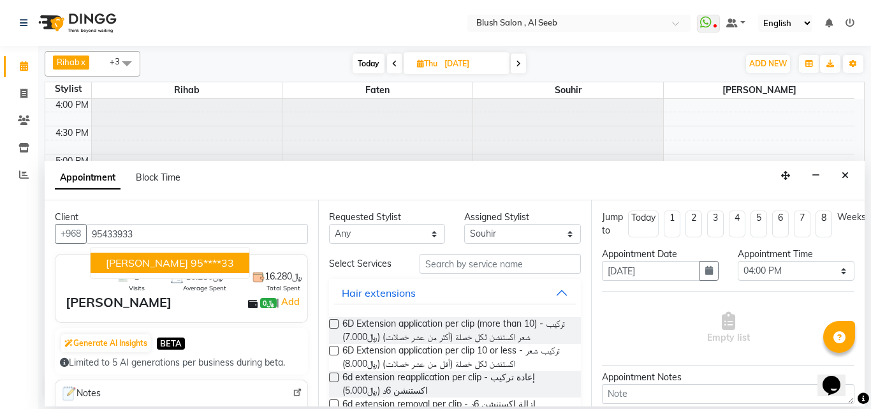
click at [234, 267] on ngb-highlight "95****33" at bounding box center [212, 262] width 43 height 13
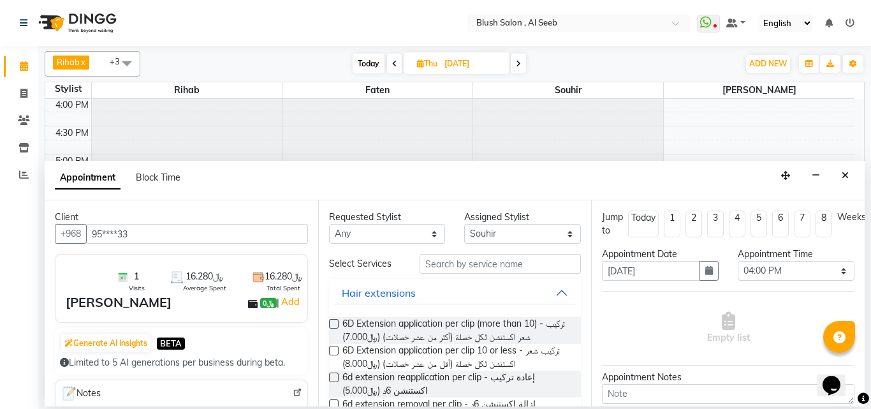
type input "95****33"
click at [446, 270] on input "text" at bounding box center [501, 264] width 162 height 20
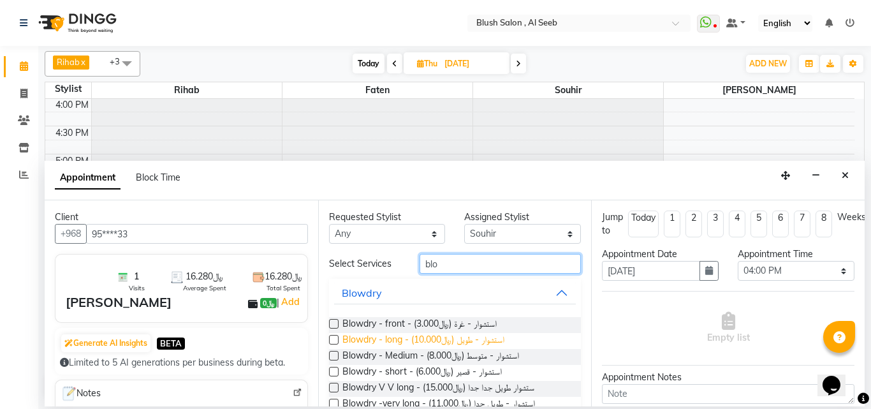
type input "blo"
click at [452, 349] on span "Blowdry - long - استشوار - طويل (﷼10.000)" at bounding box center [424, 341] width 162 height 16
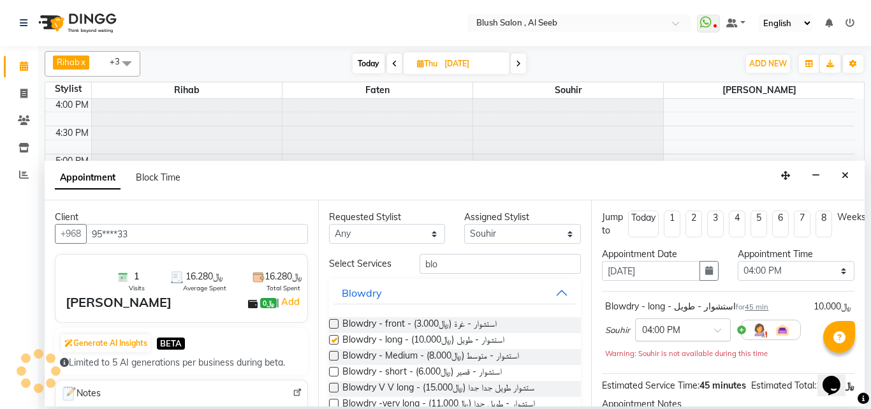
checkbox input "false"
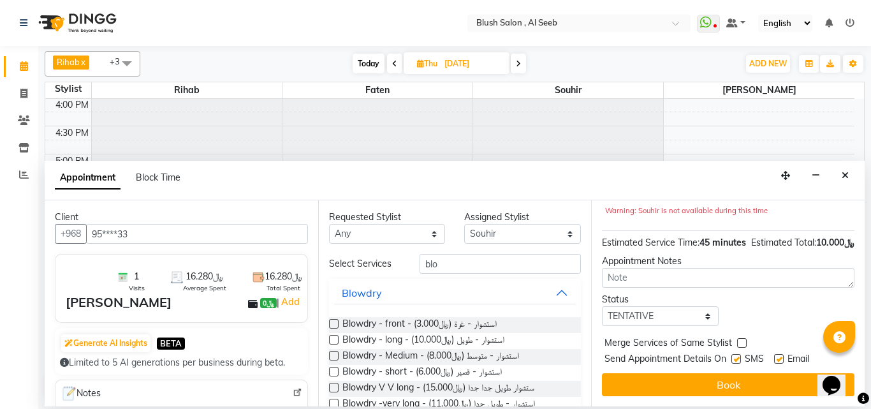
scroll to position [179, 0]
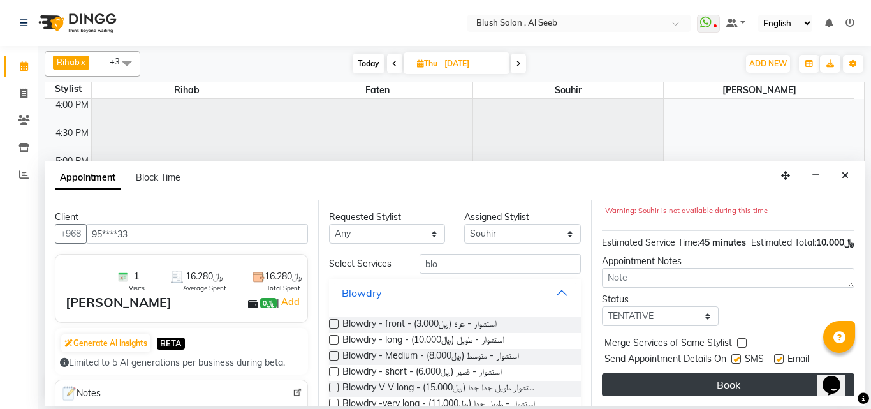
click at [714, 373] on button "Book" at bounding box center [728, 384] width 253 height 23
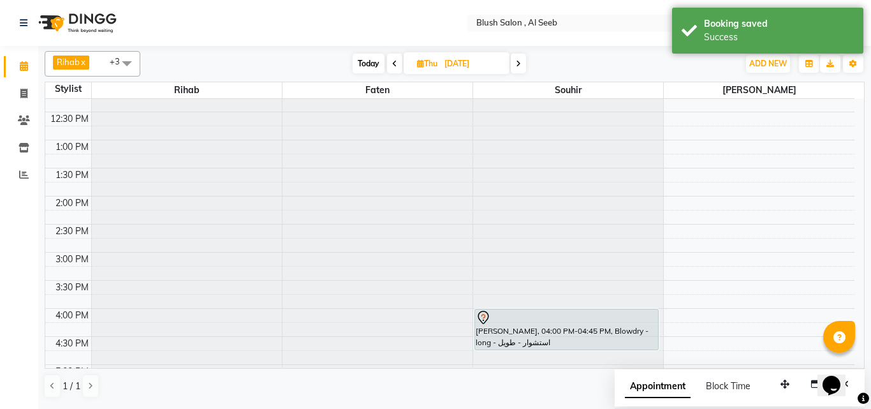
scroll to position [452, 0]
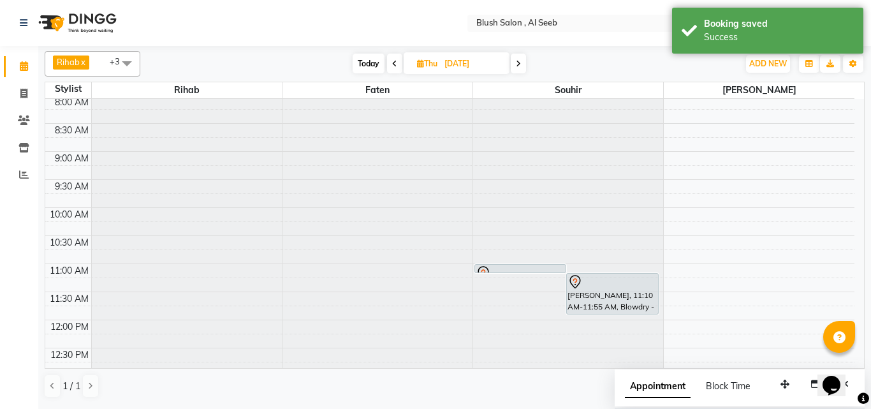
click at [357, 66] on span "Today" at bounding box center [369, 64] width 32 height 20
type input "[DATE]"
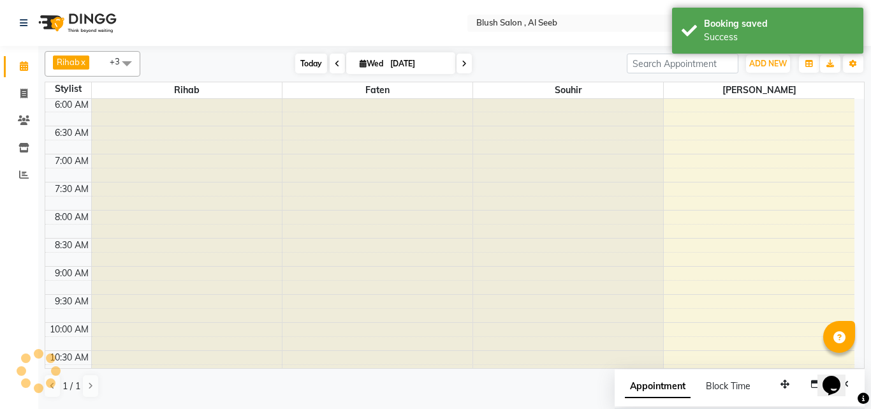
scroll to position [899, 0]
